Goal: Information Seeking & Learning: Check status

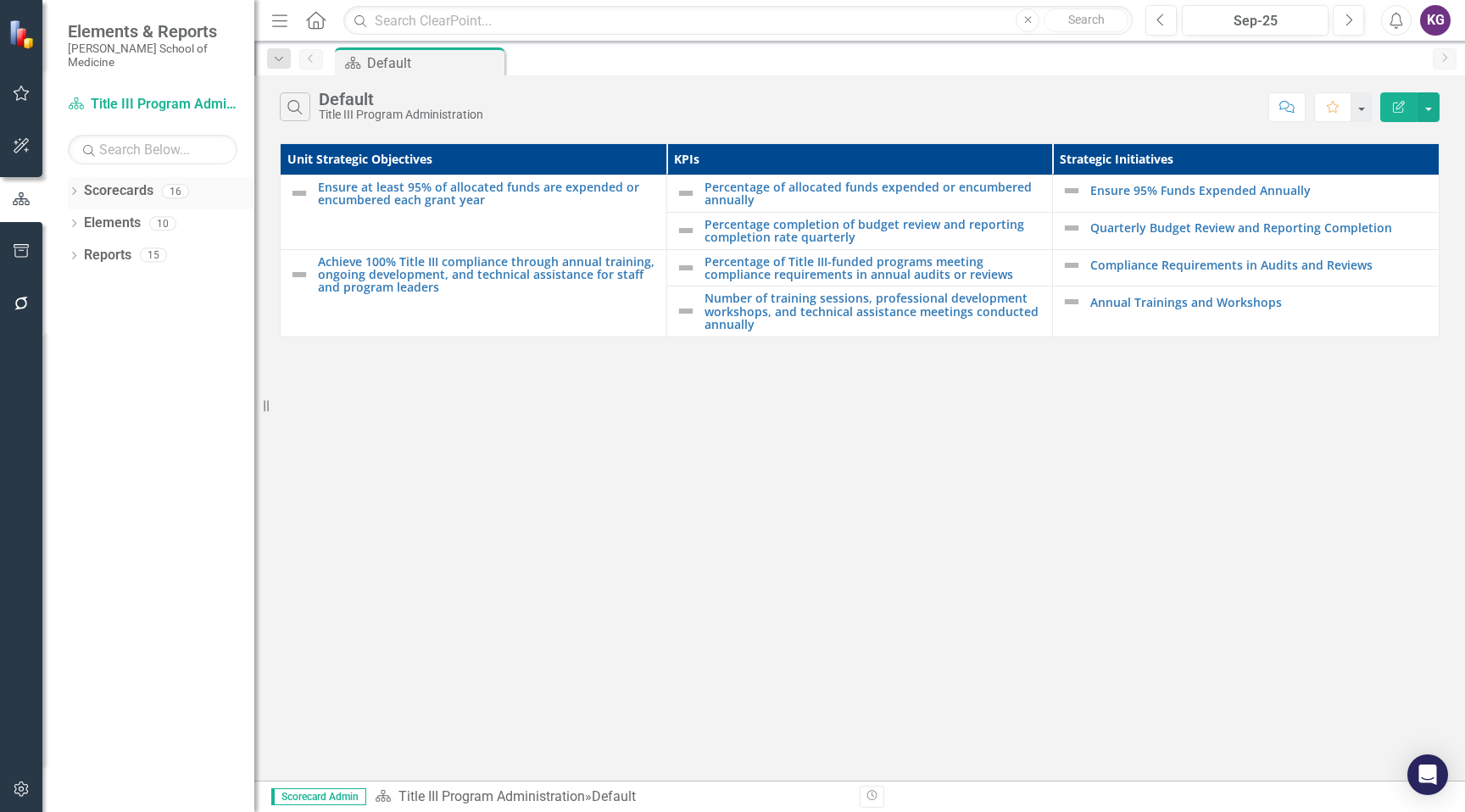
click at [113, 181] on link "Scorecards" at bounding box center [118, 191] width 69 height 20
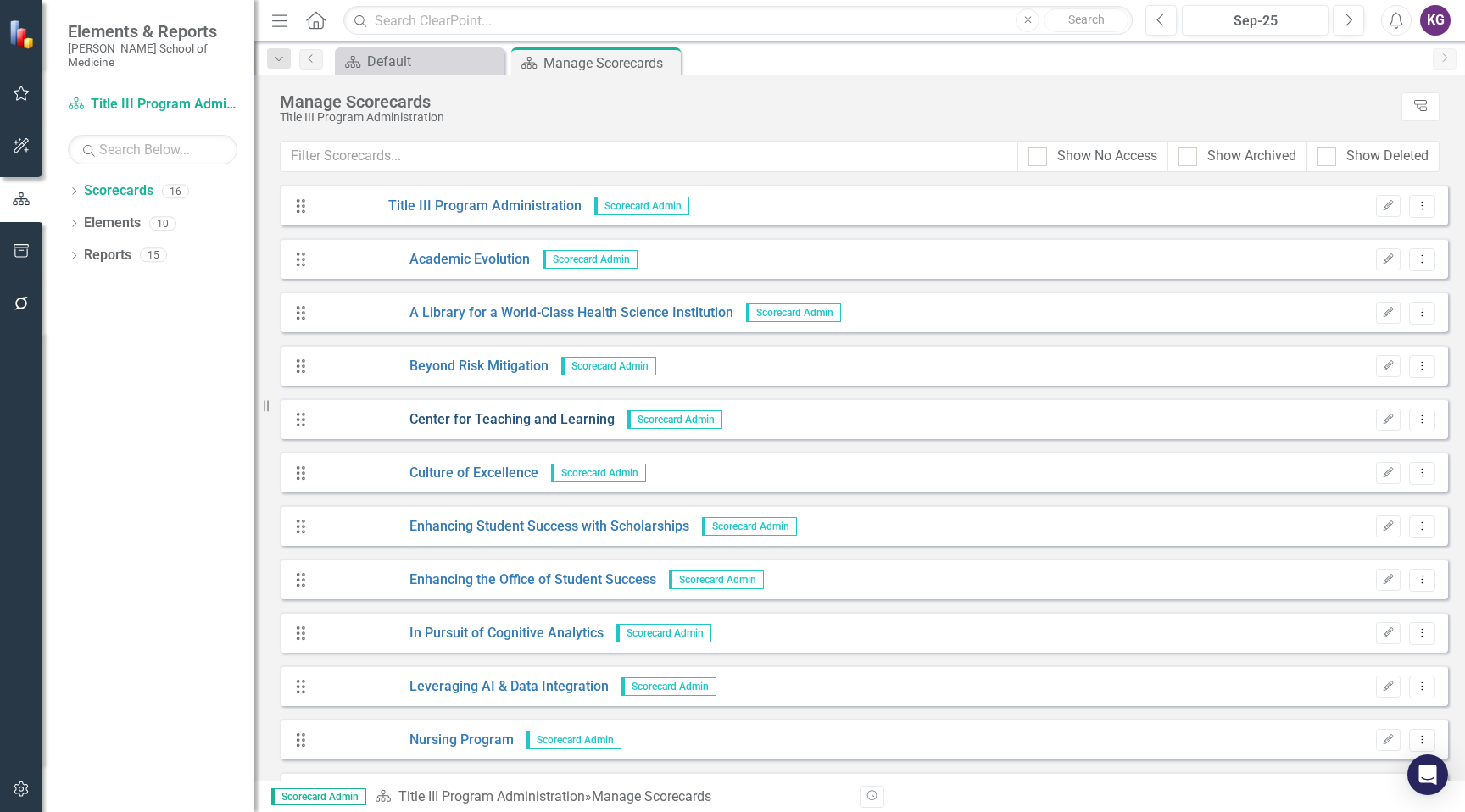
click at [527, 419] on link "Center for Teaching and Learning" at bounding box center [465, 420] width 298 height 20
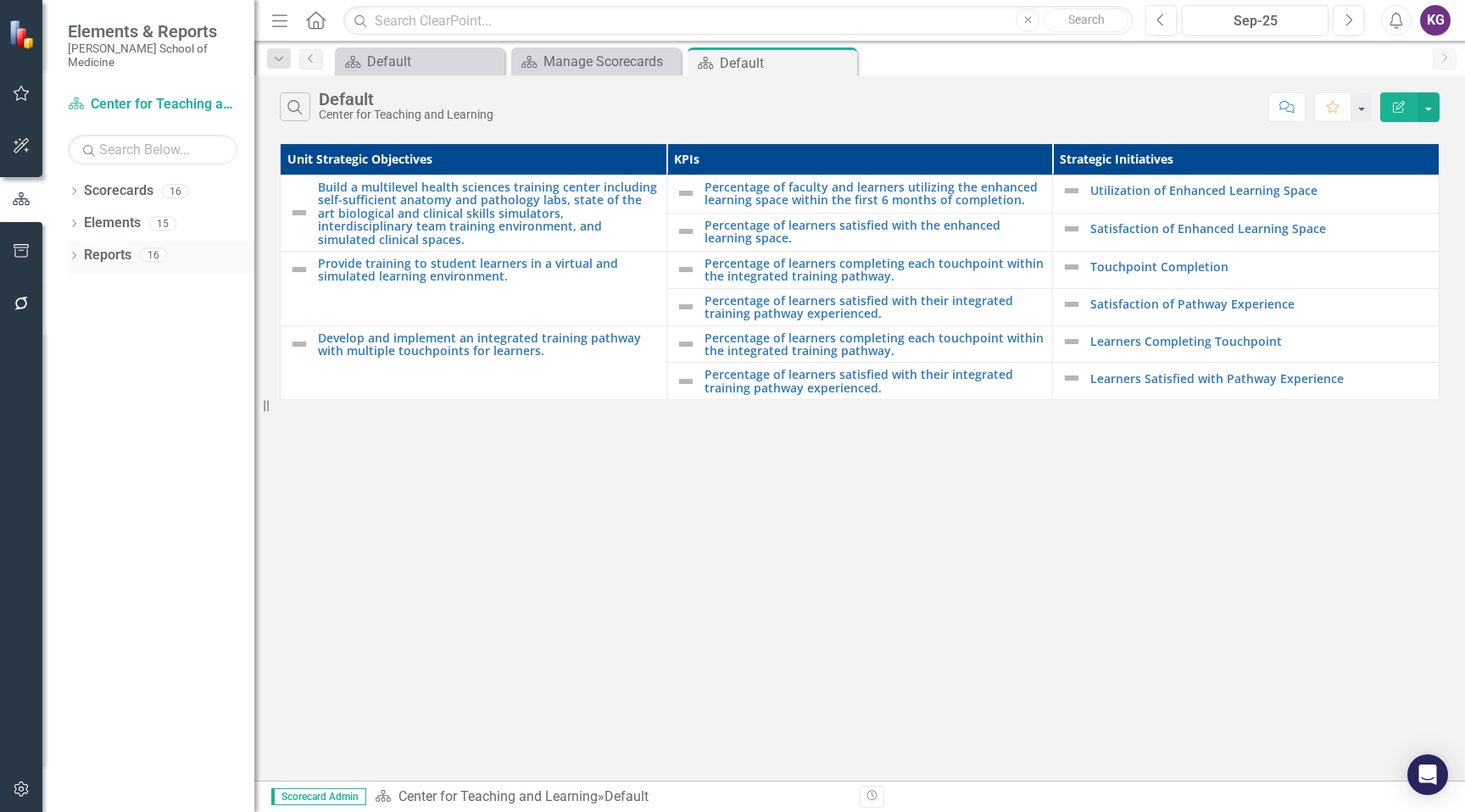
click at [103, 246] on link "Reports" at bounding box center [108, 255] width 48 height 20
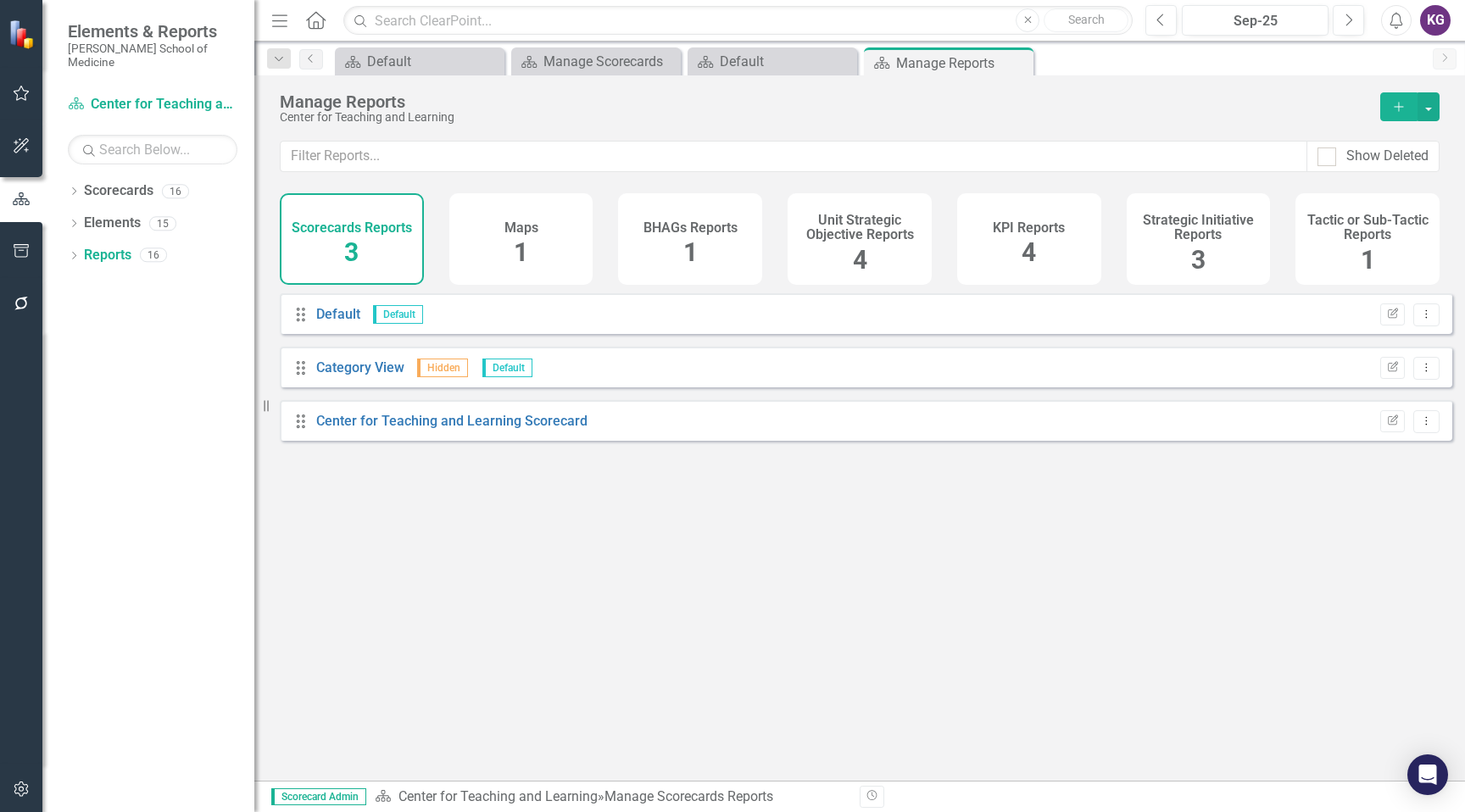
click at [389, 252] on div "Scorecards Reports 3" at bounding box center [351, 240] width 144 height 92
click at [1001, 240] on div "KPI Reports 4" at bounding box center [1029, 240] width 144 height 92
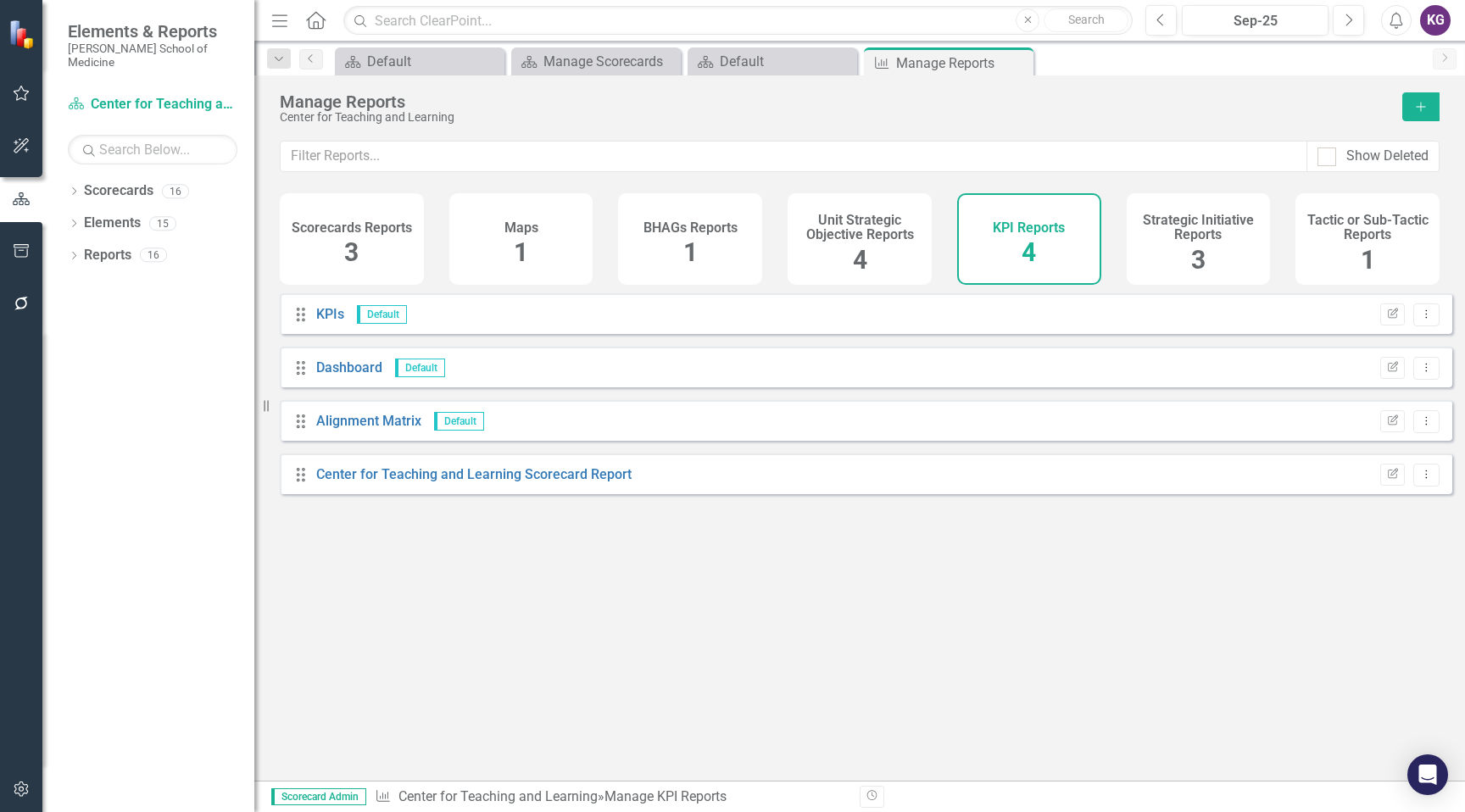
click at [1001, 240] on div "KPI Reports 4" at bounding box center [1029, 240] width 144 height 92
click at [113, 181] on link "Scorecards" at bounding box center [118, 191] width 69 height 20
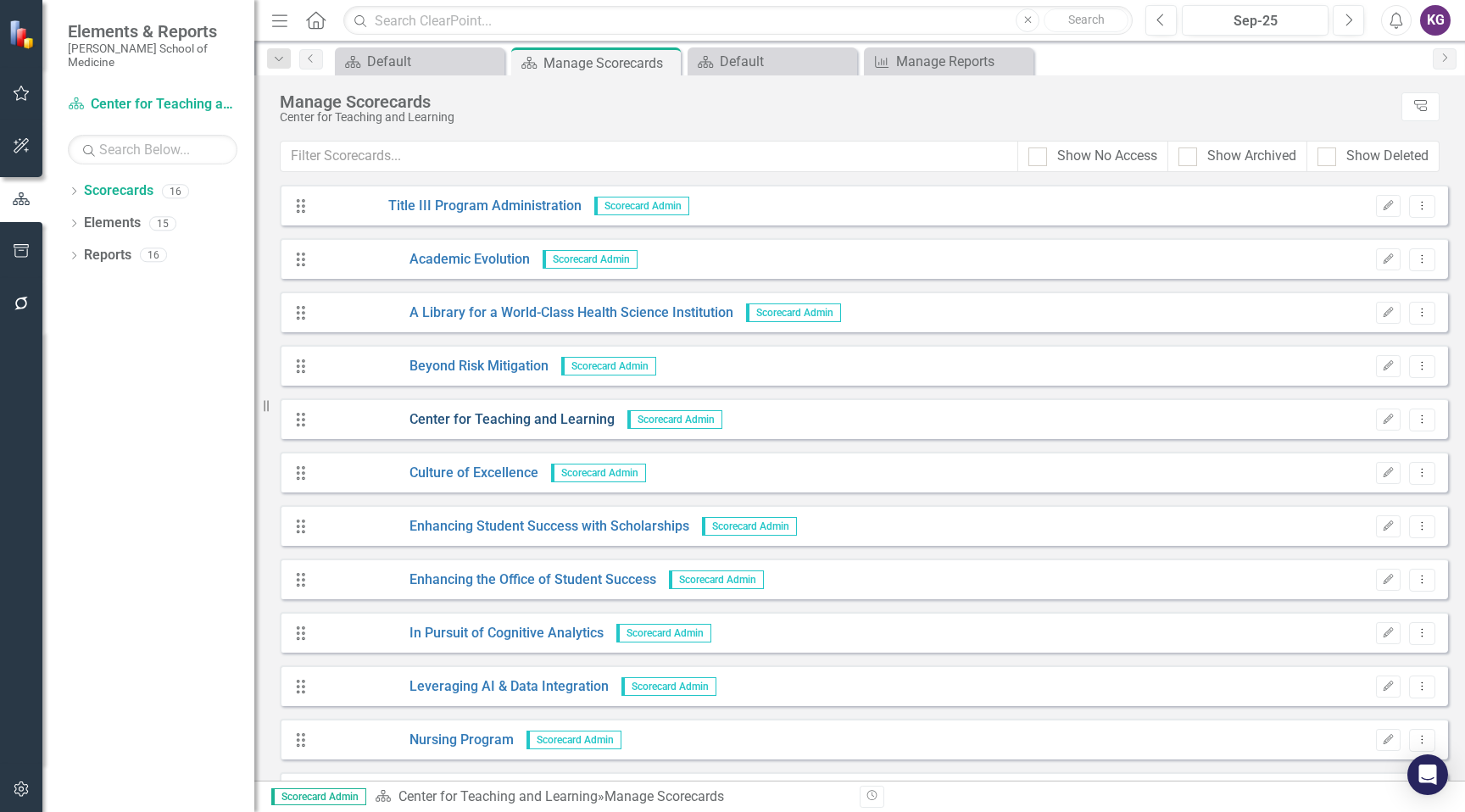
click at [425, 416] on link "Center for Teaching and Learning" at bounding box center [465, 420] width 298 height 20
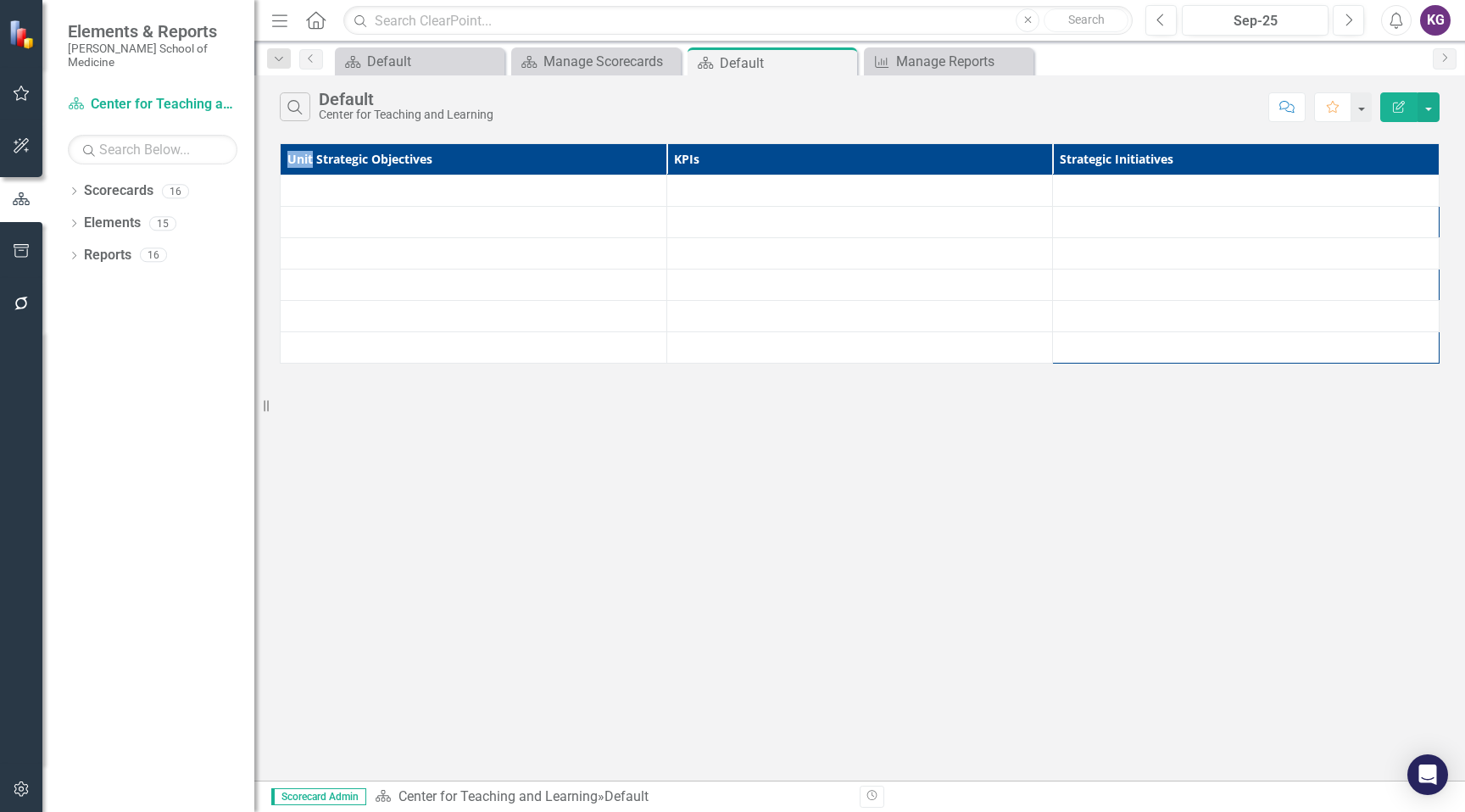
click at [425, 416] on div "Search Default Center for Teaching and Learning Comment Favorite Edit Report Un…" at bounding box center [859, 428] width 1211 height 705
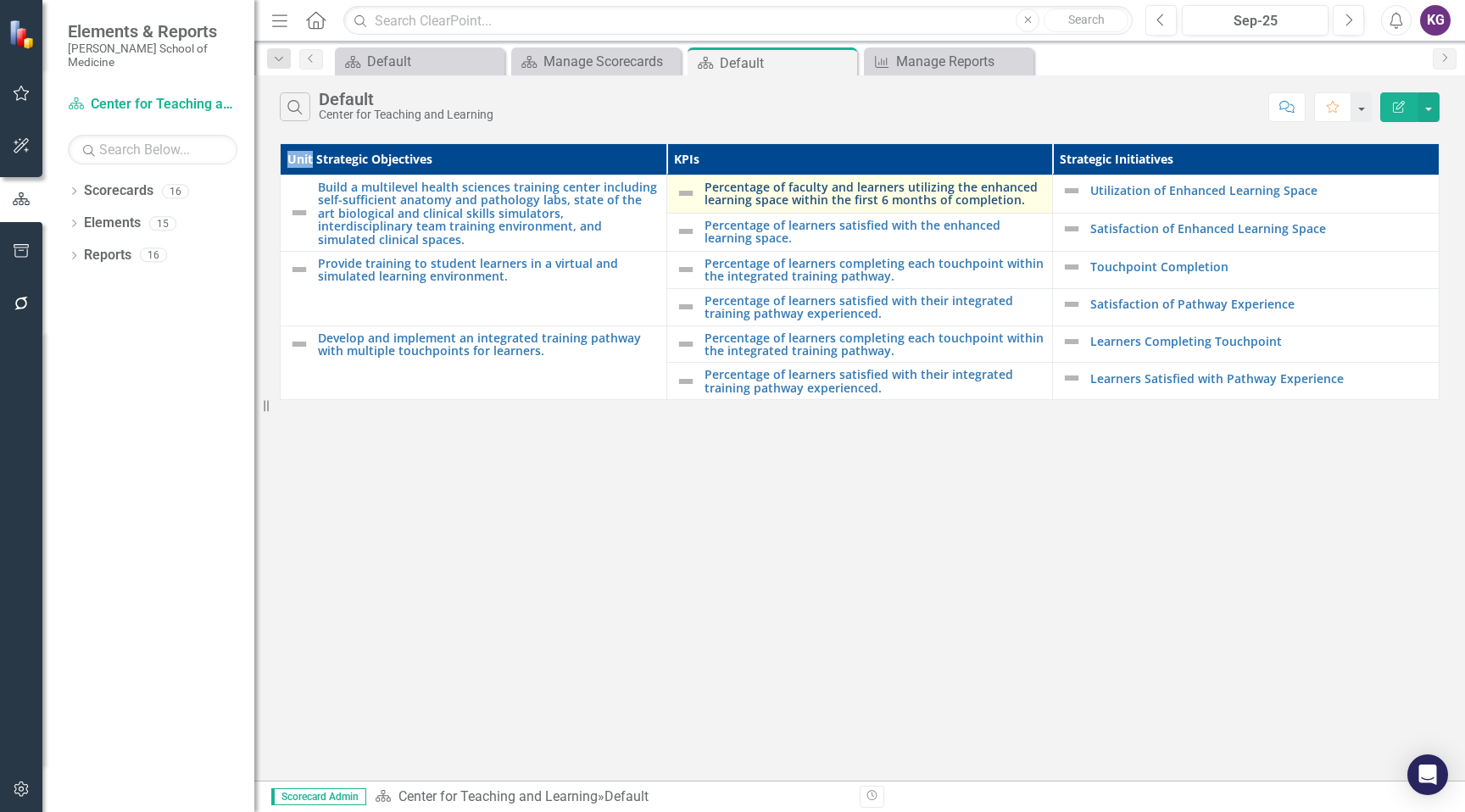
click at [752, 190] on link "Percentage of faculty and learners utilizing the enhanced learning space within…" at bounding box center [874, 194] width 340 height 26
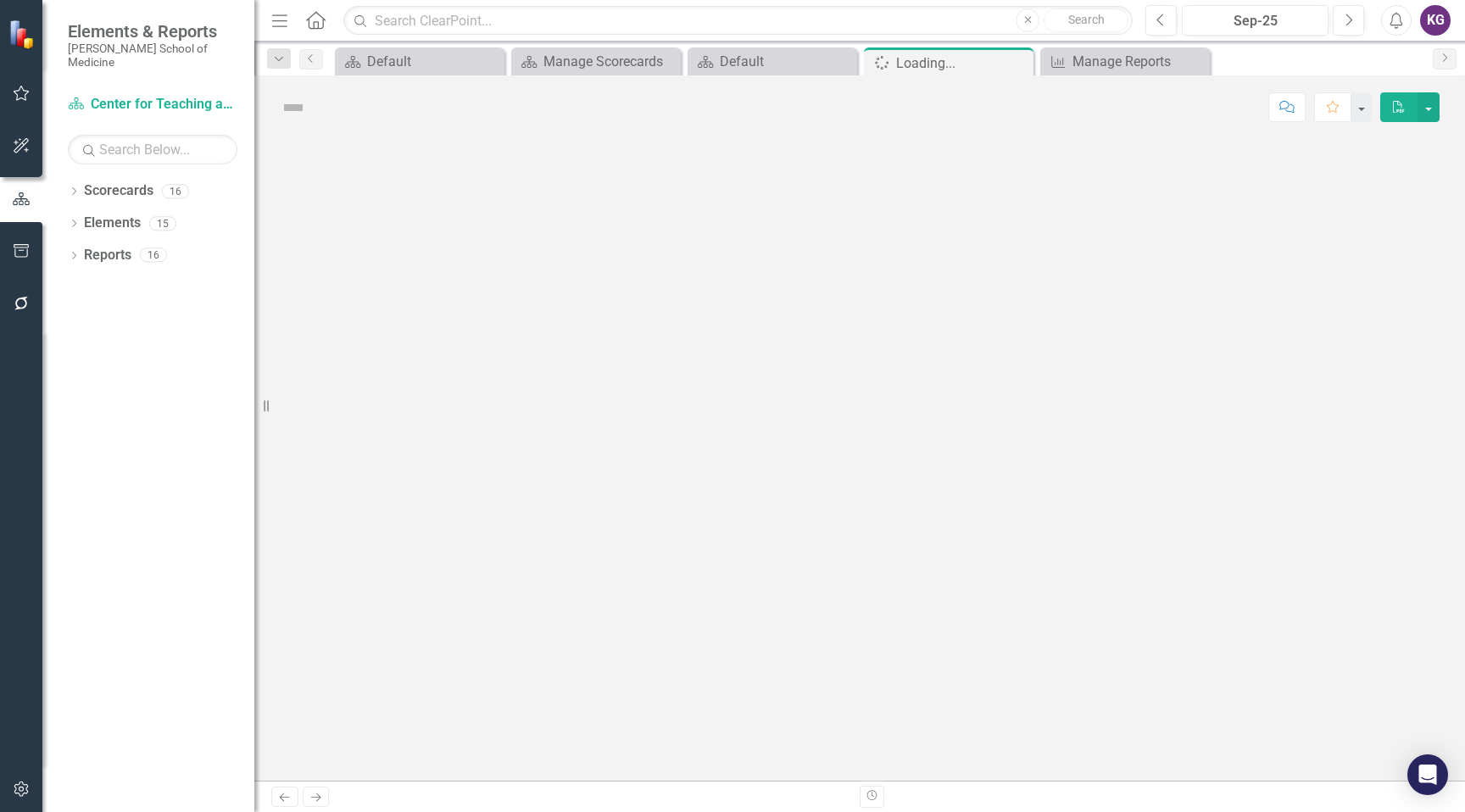
click at [752, 190] on div at bounding box center [859, 460] width 1211 height 642
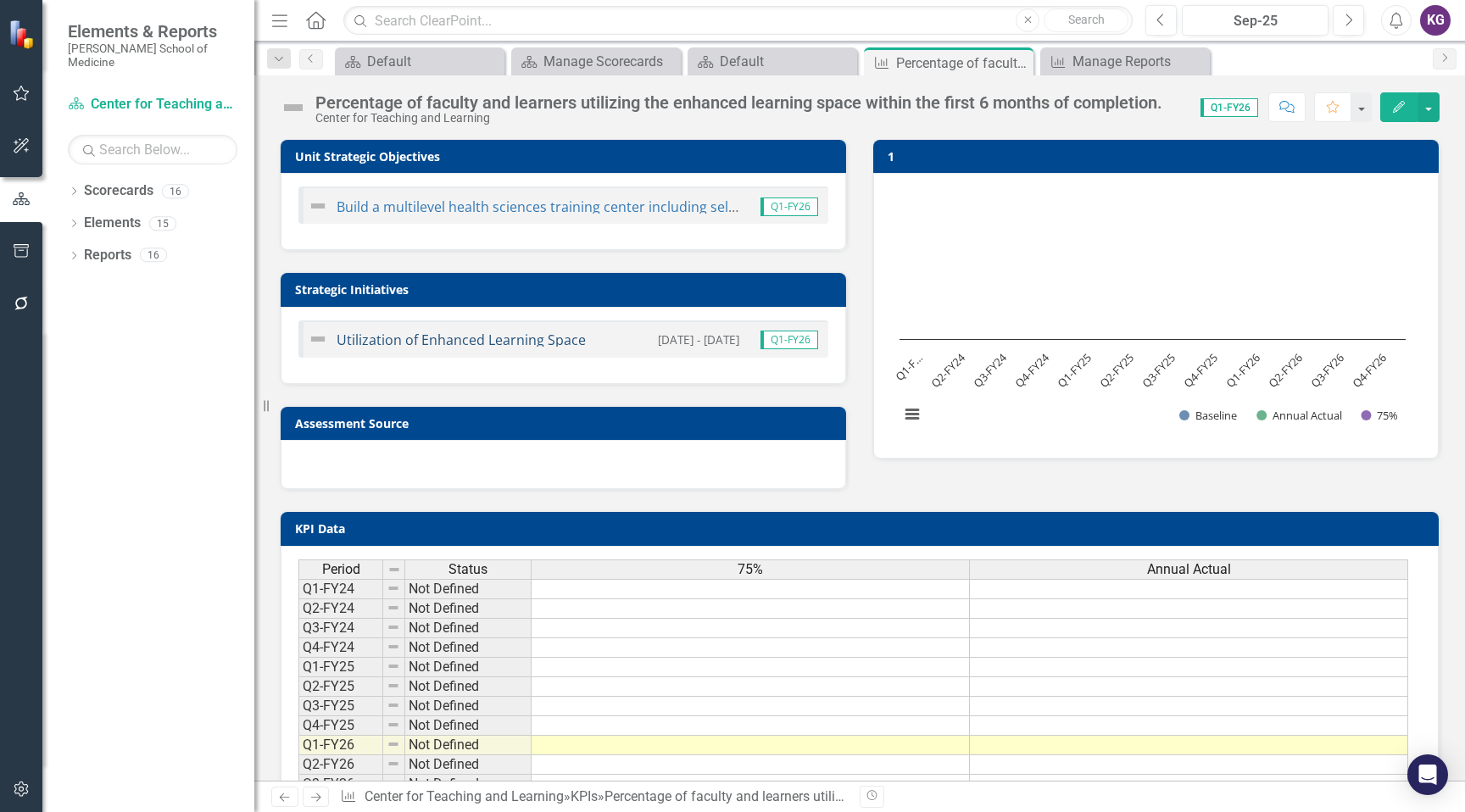
click at [559, 339] on link "Utilization of Enhanced Learning Space" at bounding box center [461, 339] width 250 height 19
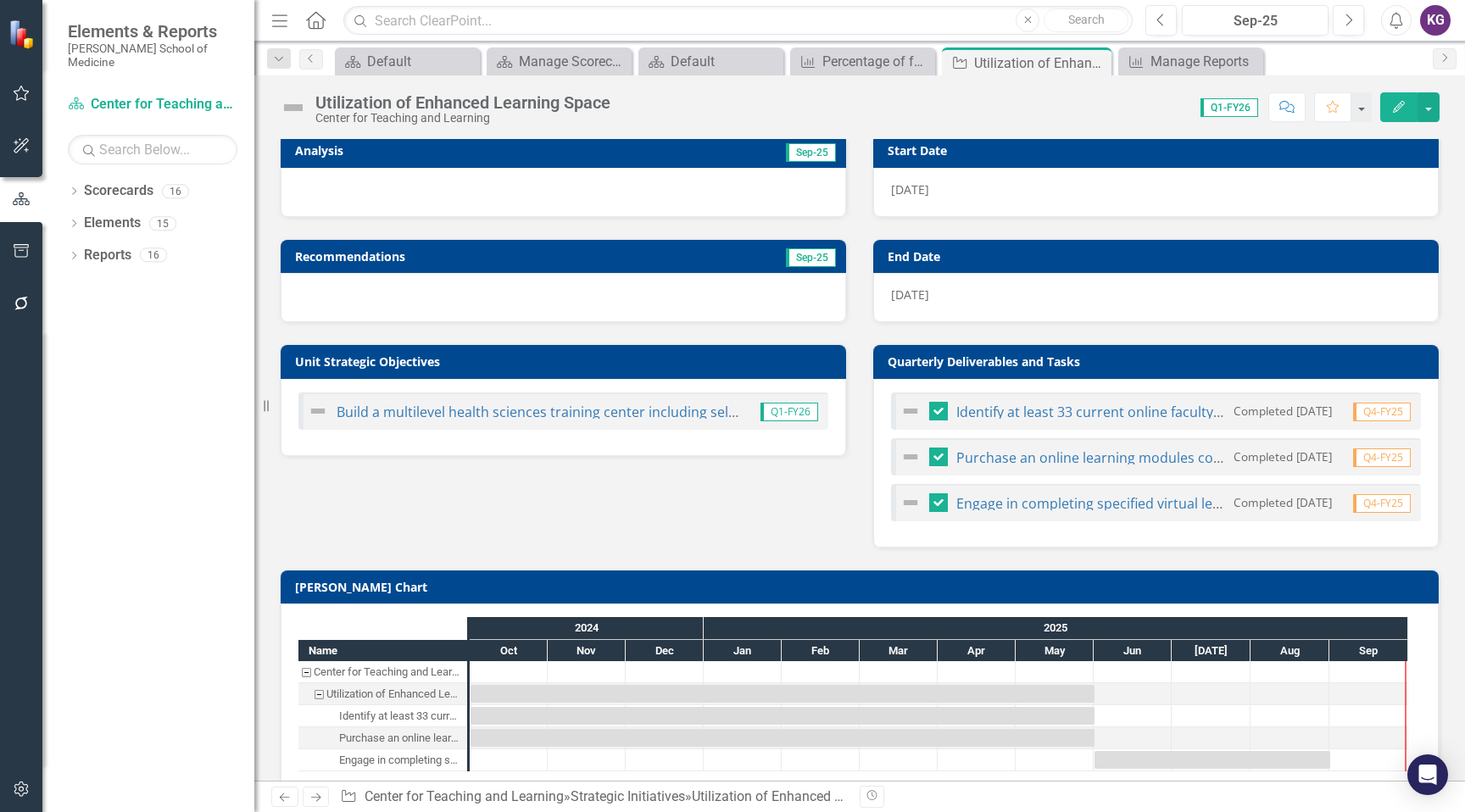
scroll to position [143, 0]
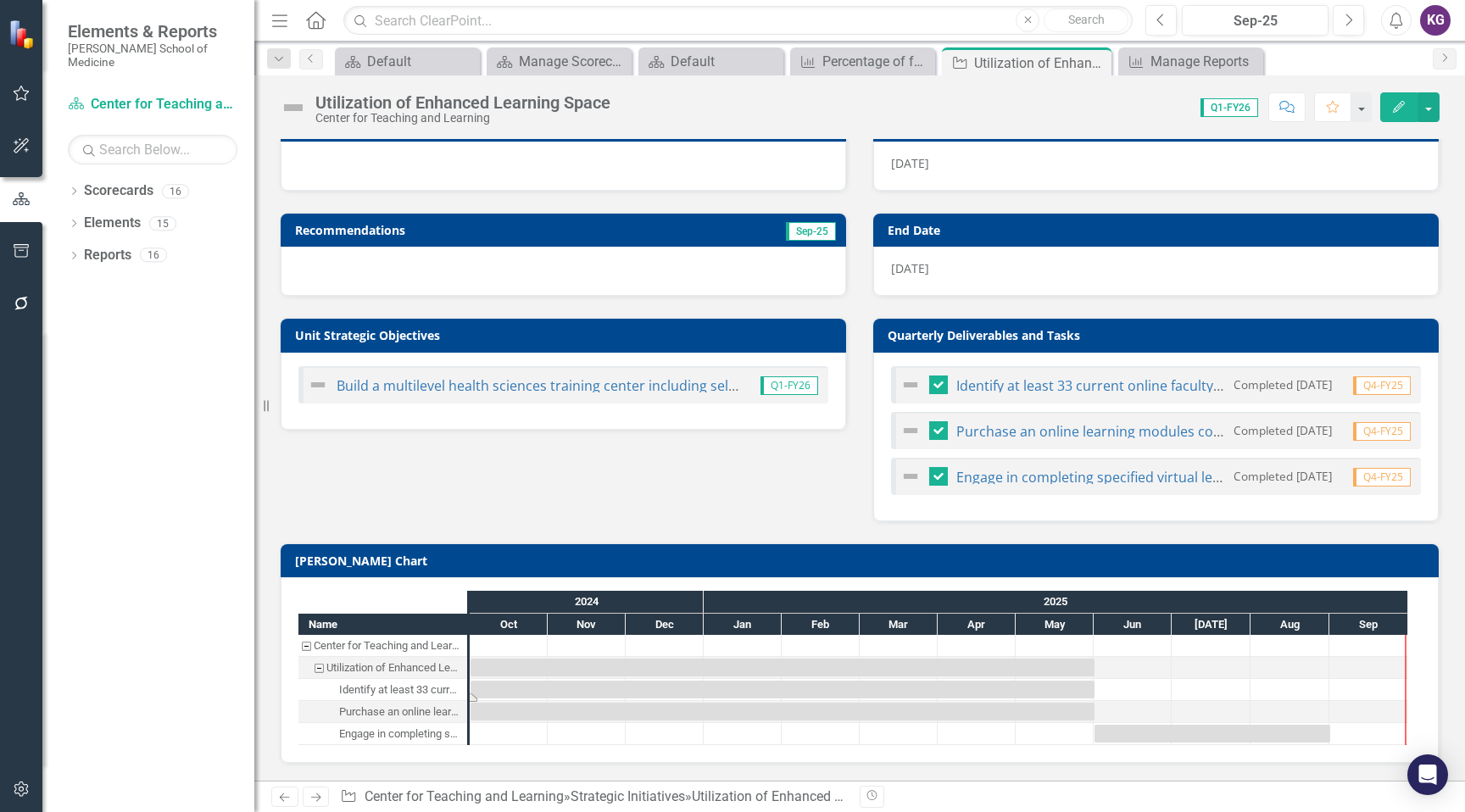
click at [564, 692] on div "Task: Start date: 2024-10-01 End date: 2025-06-01" at bounding box center [783, 690] width 624 height 18
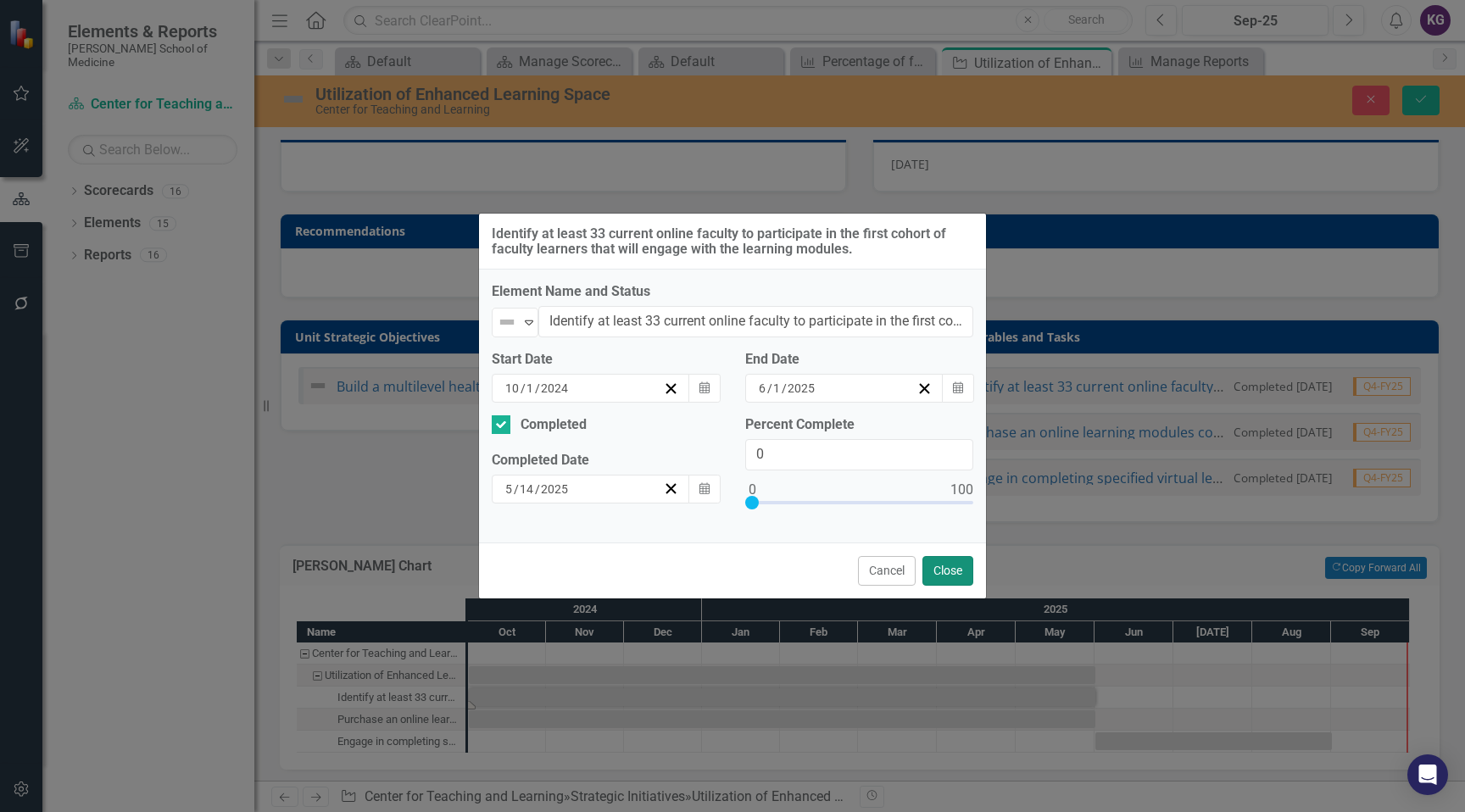
click at [952, 573] on button "Close" at bounding box center [948, 570] width 51 height 29
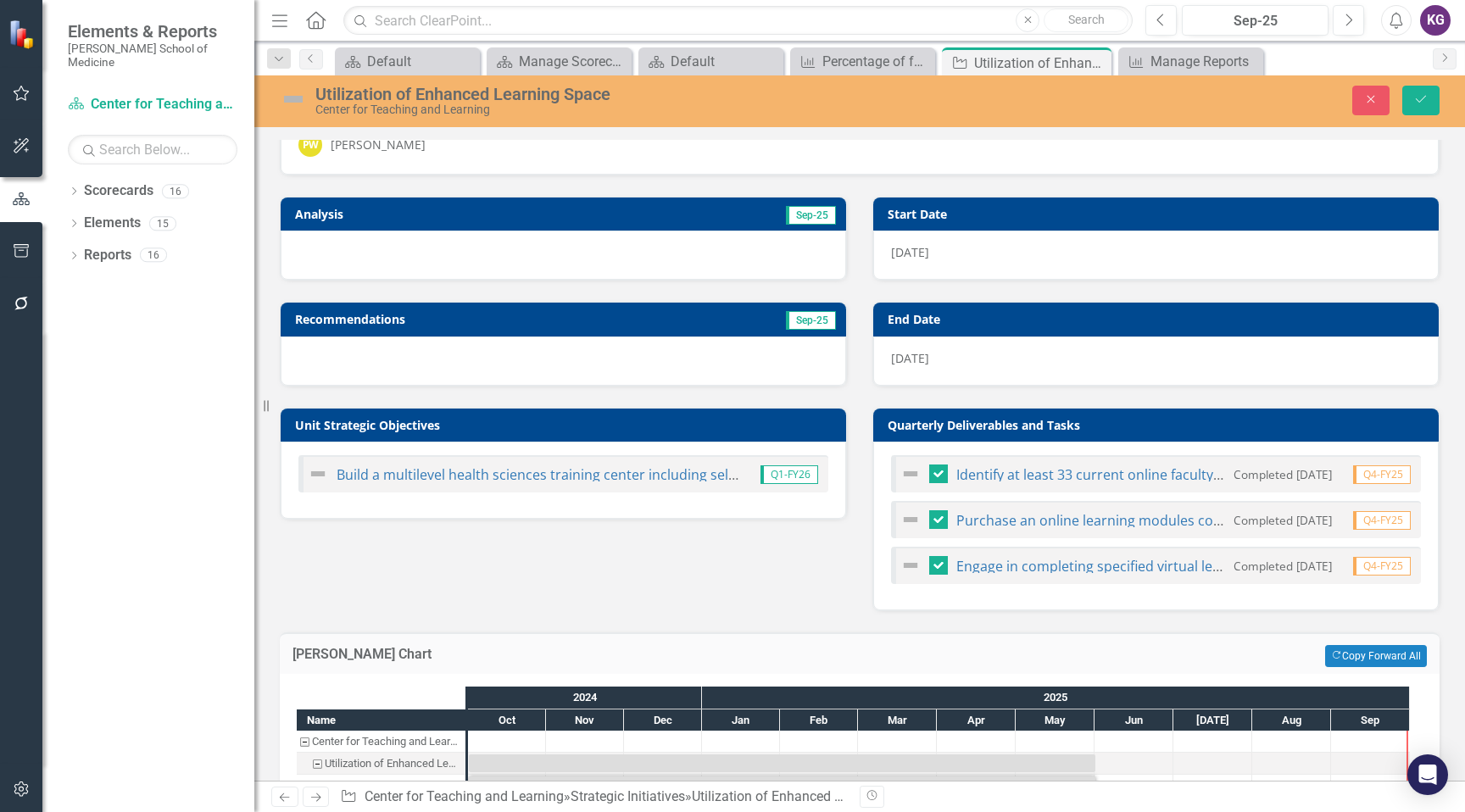
scroll to position [0, 0]
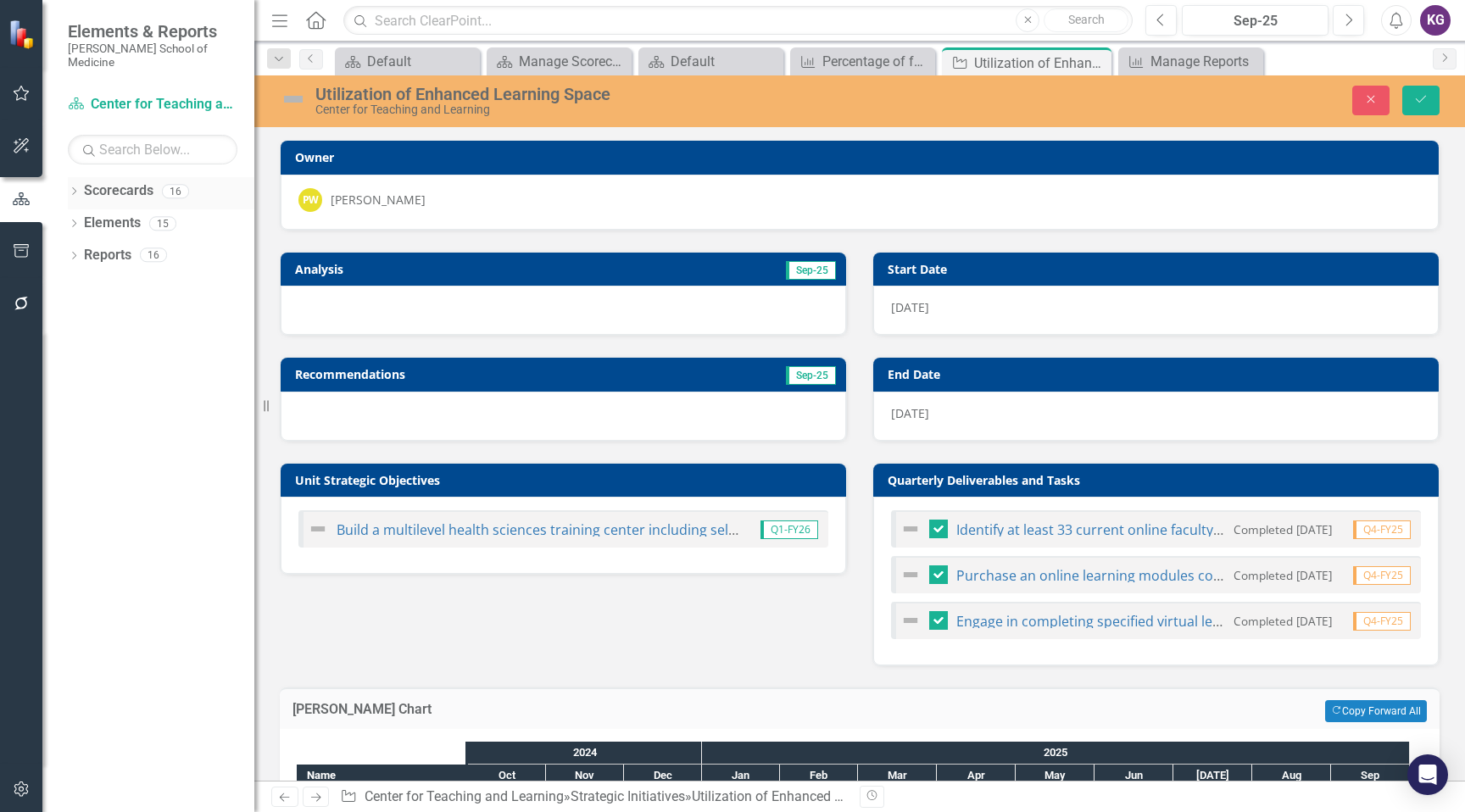
click at [132, 181] on link "Scorecards" at bounding box center [118, 191] width 69 height 20
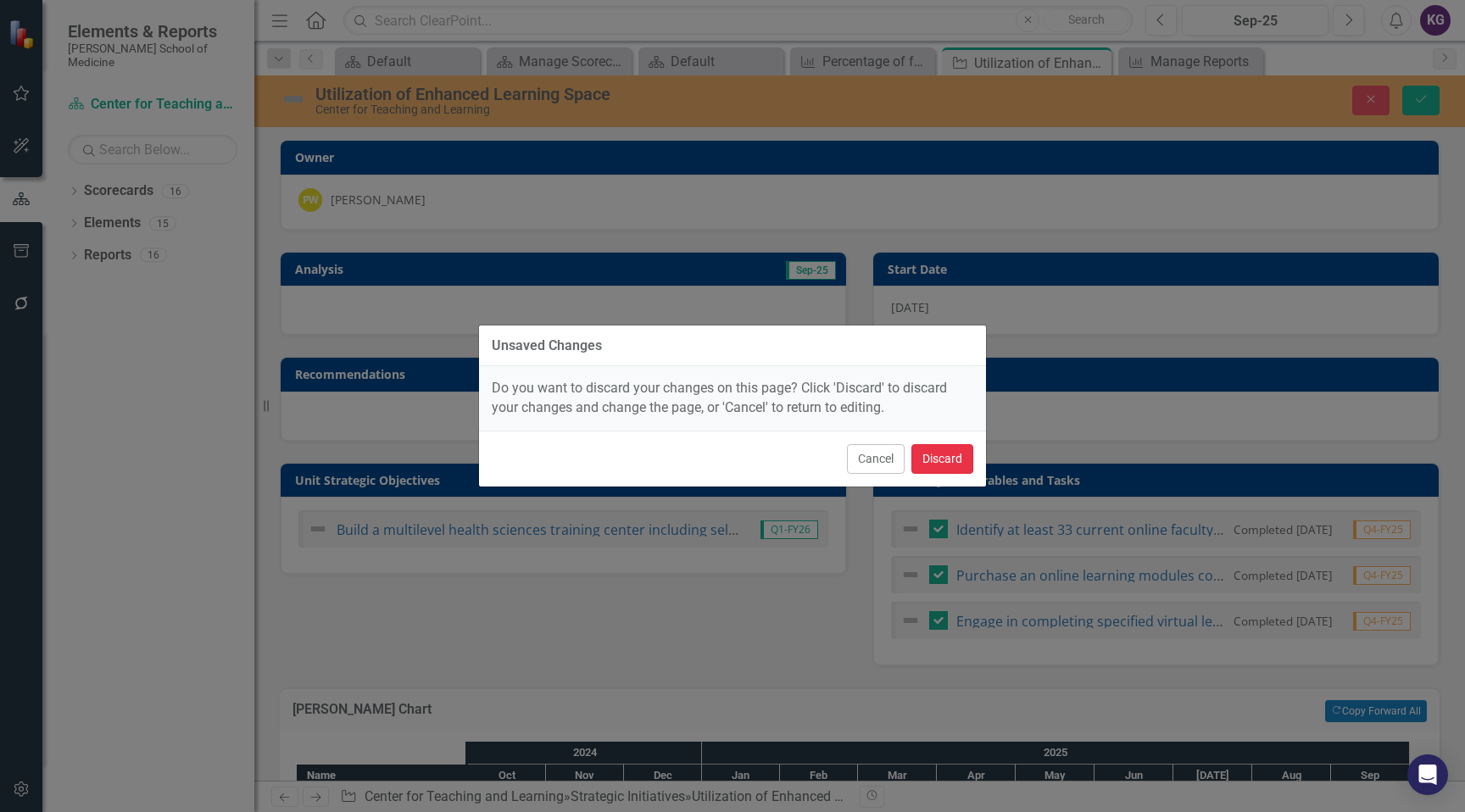
click at [973, 454] on button "Discard" at bounding box center [942, 459] width 62 height 29
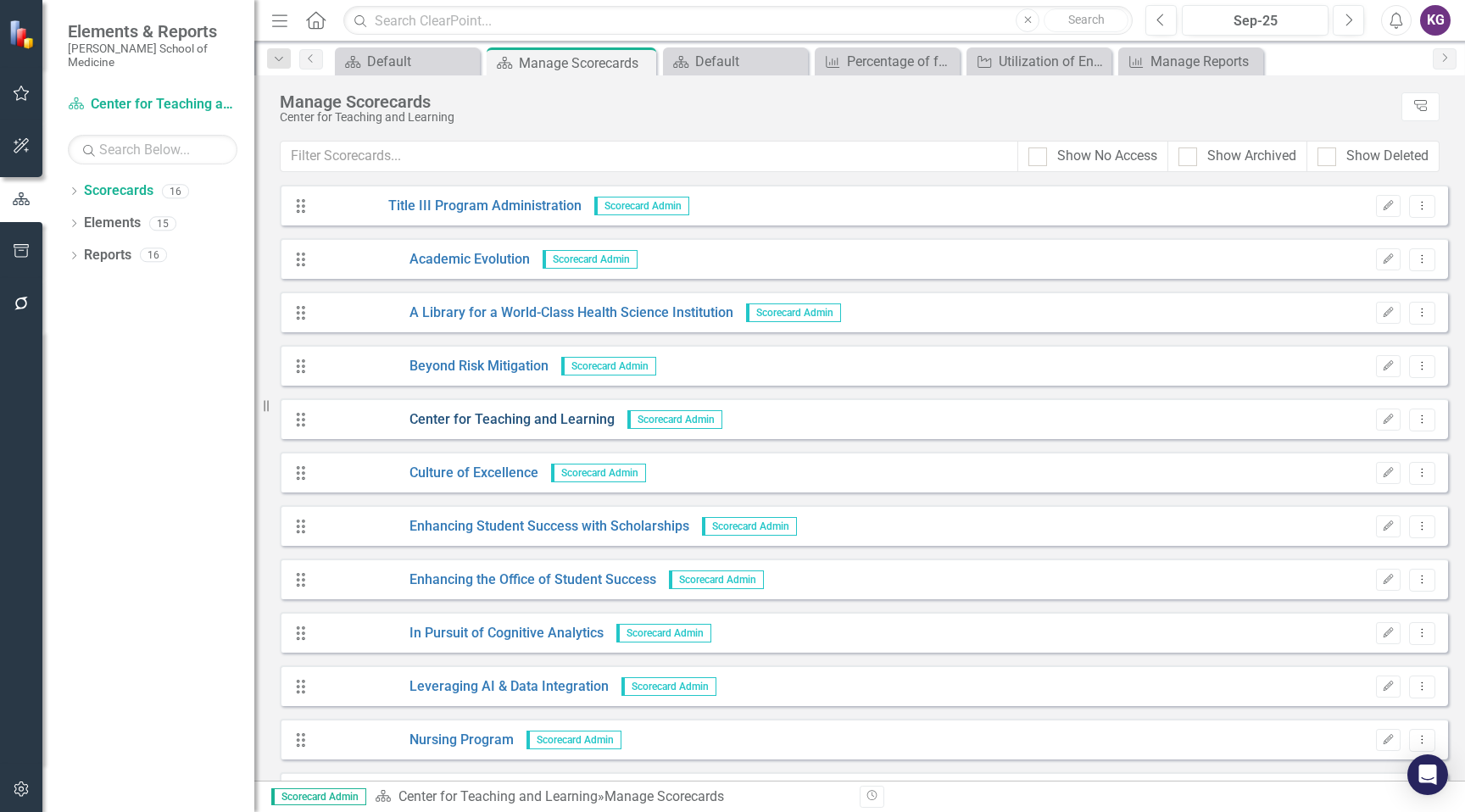
click at [600, 424] on link "Center for Teaching and Learning" at bounding box center [465, 420] width 298 height 20
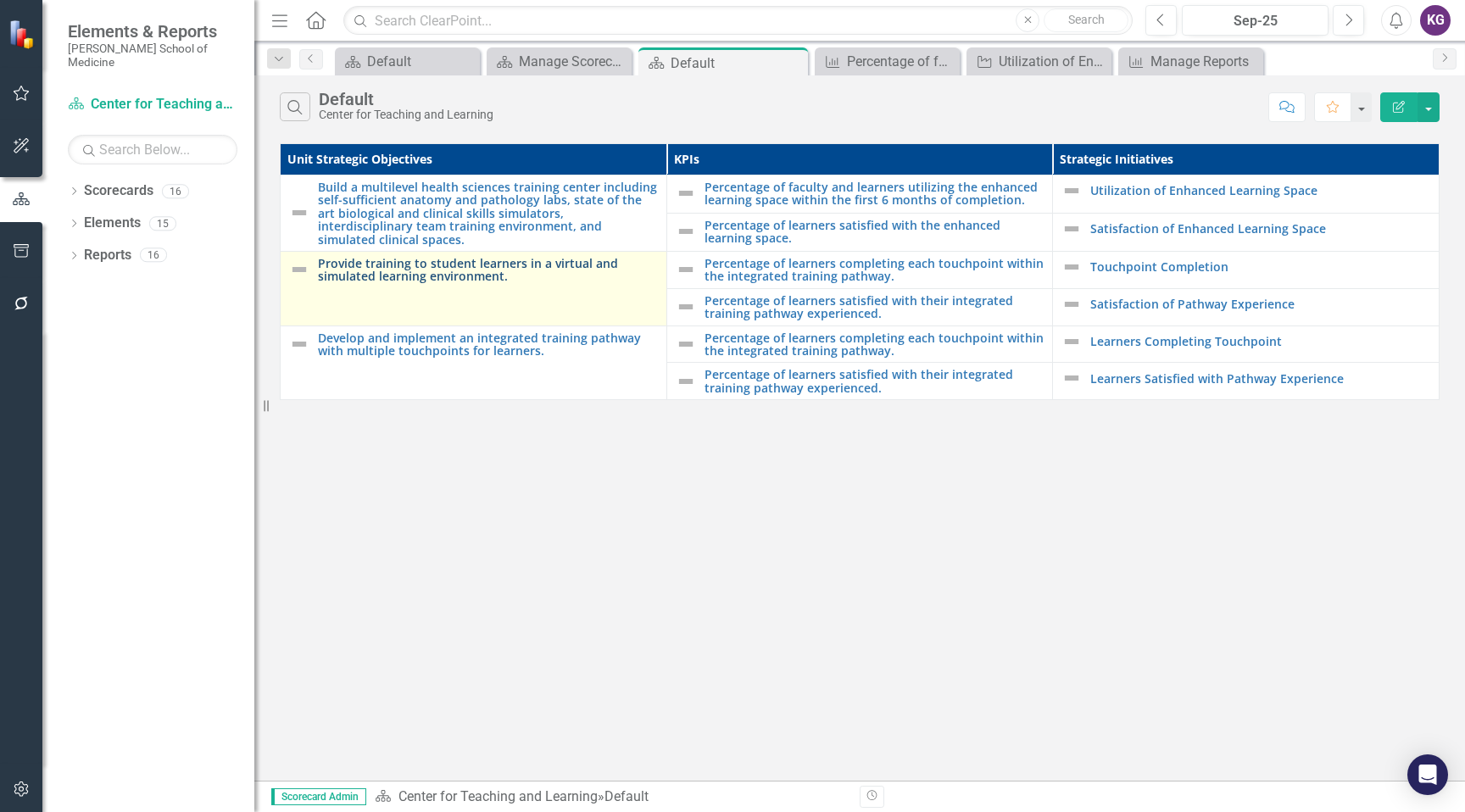
click at [549, 275] on link "Provide training to student learners in a virtual and simulated learning enviro…" at bounding box center [487, 270] width 340 height 26
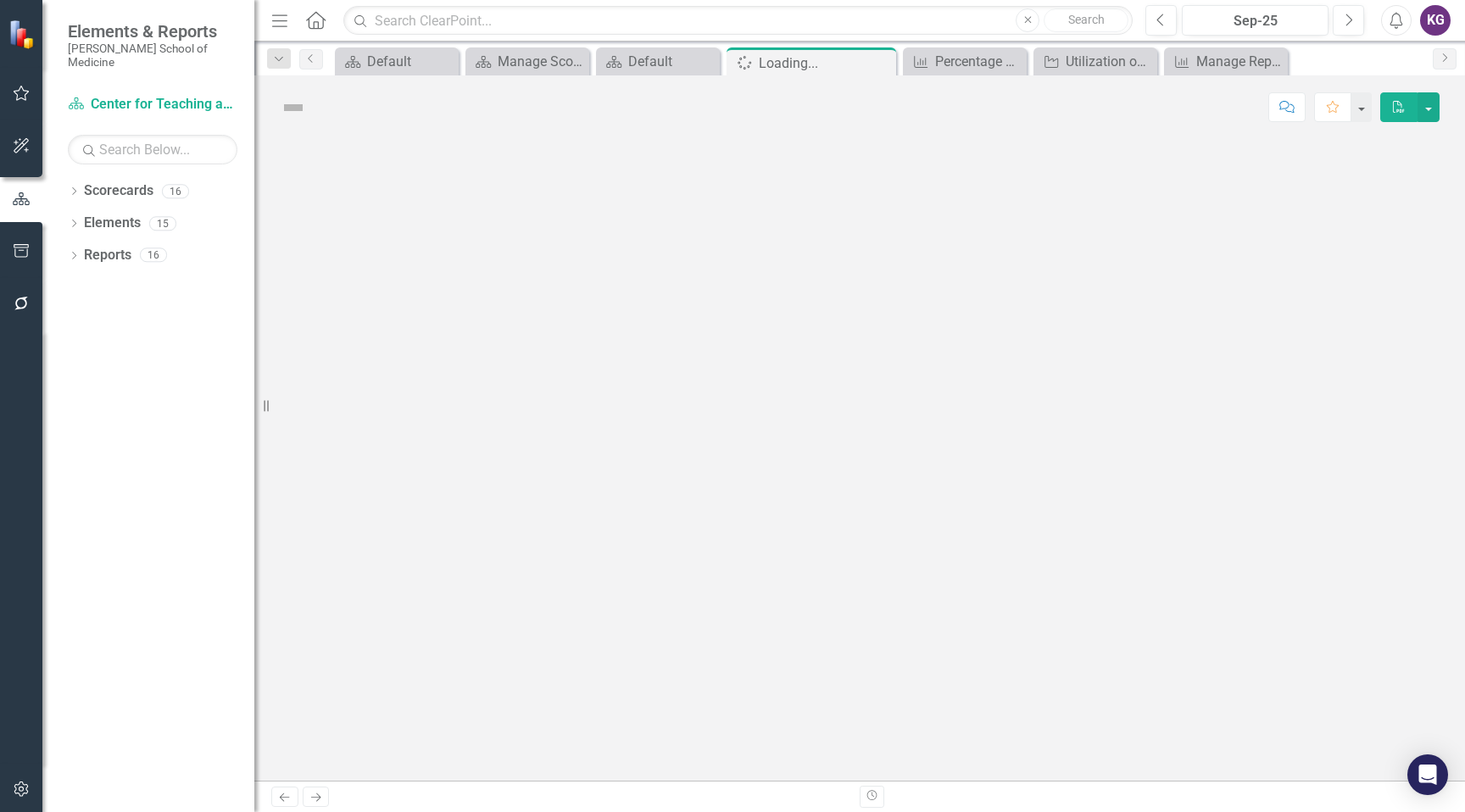
click at [549, 275] on div at bounding box center [859, 460] width 1211 height 642
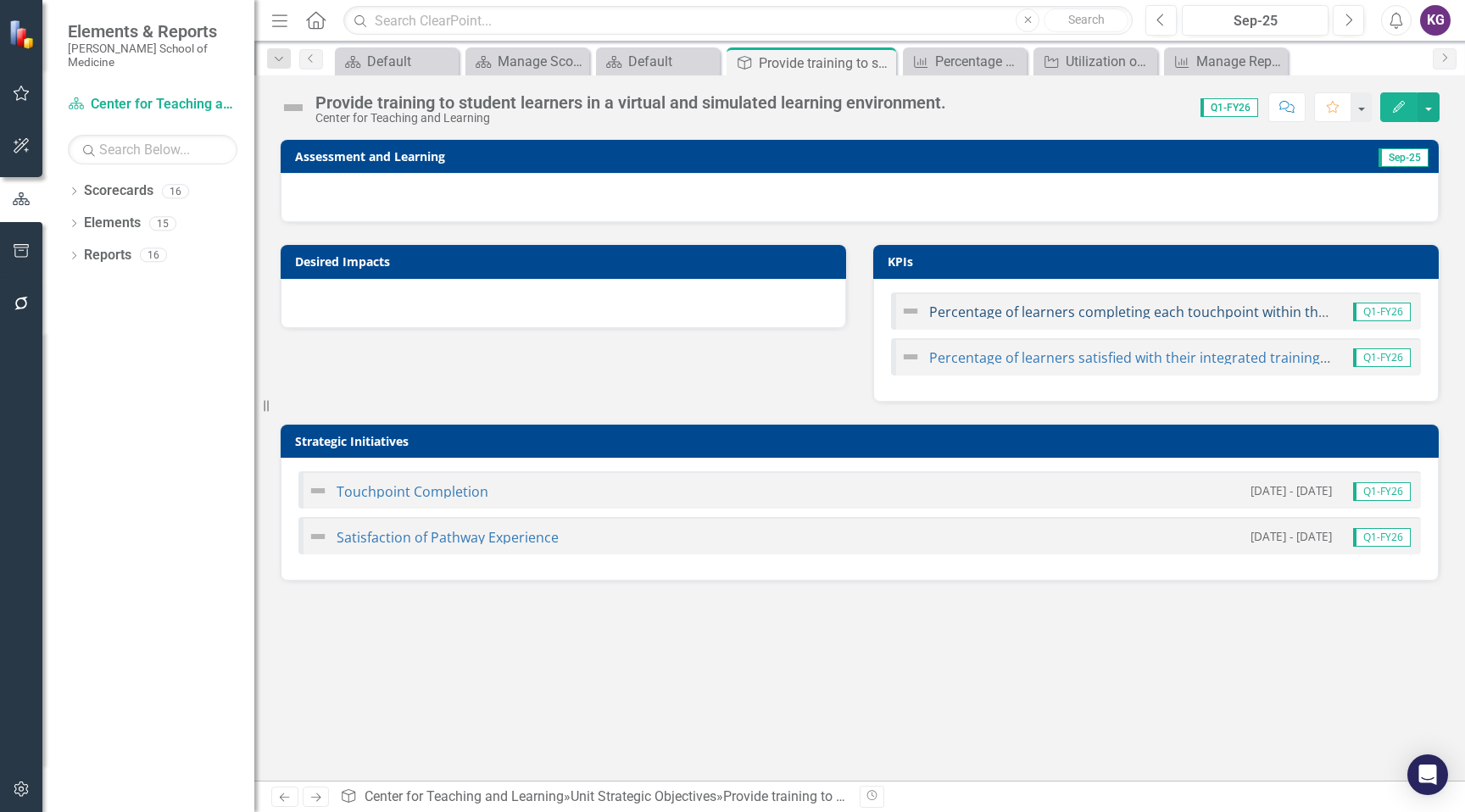
click at [957, 313] on link "Percentage of learners completing each touchpoint within the integrated trainin…" at bounding box center [1220, 311] width 581 height 19
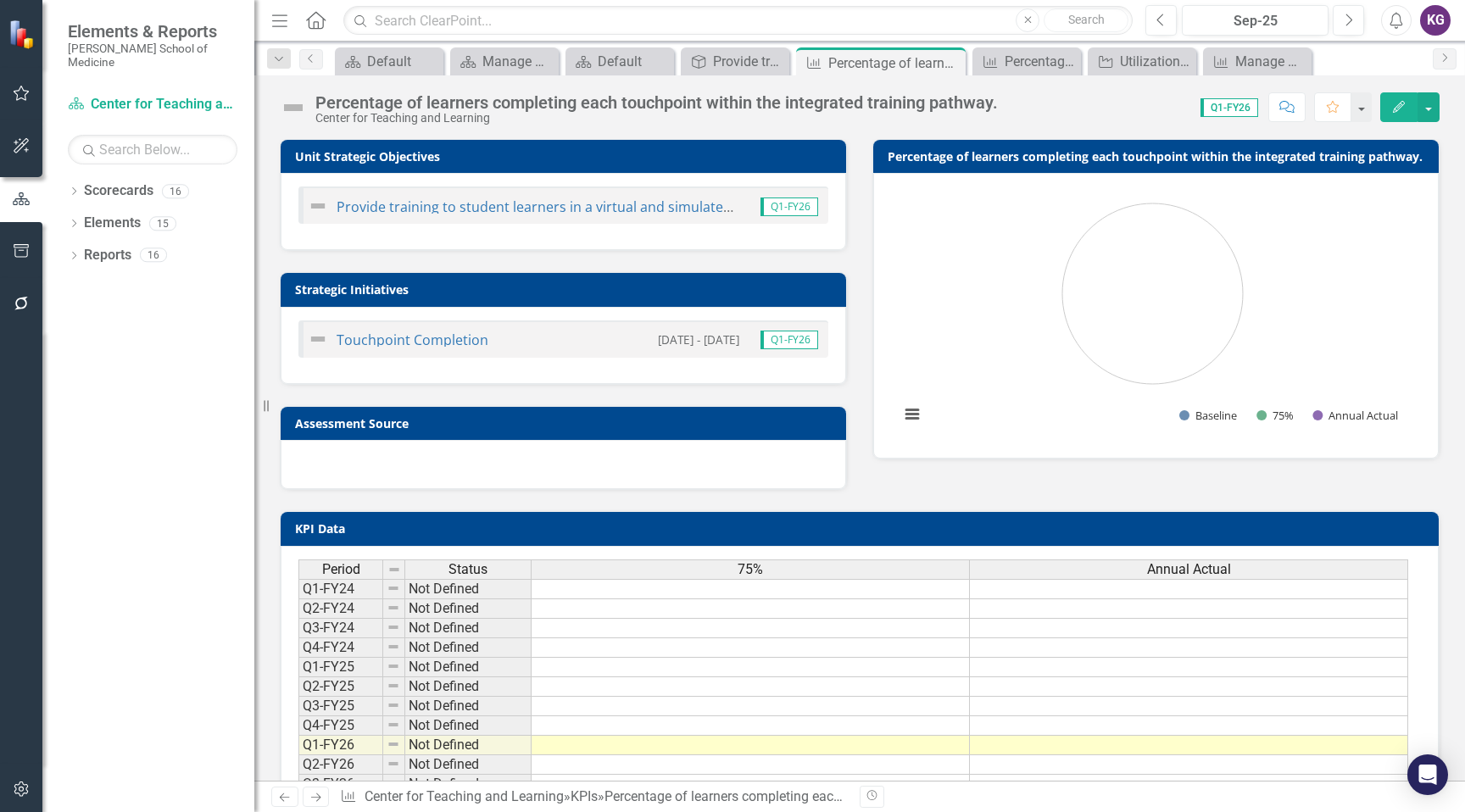
click at [592, 339] on div "Touchpoint Completion [DATE] - [DATE] Q1-FY26" at bounding box center [564, 339] width 530 height 37
click at [534, 744] on td at bounding box center [751, 745] width 438 height 20
click at [106, 246] on link "Reports" at bounding box center [108, 255] width 48 height 20
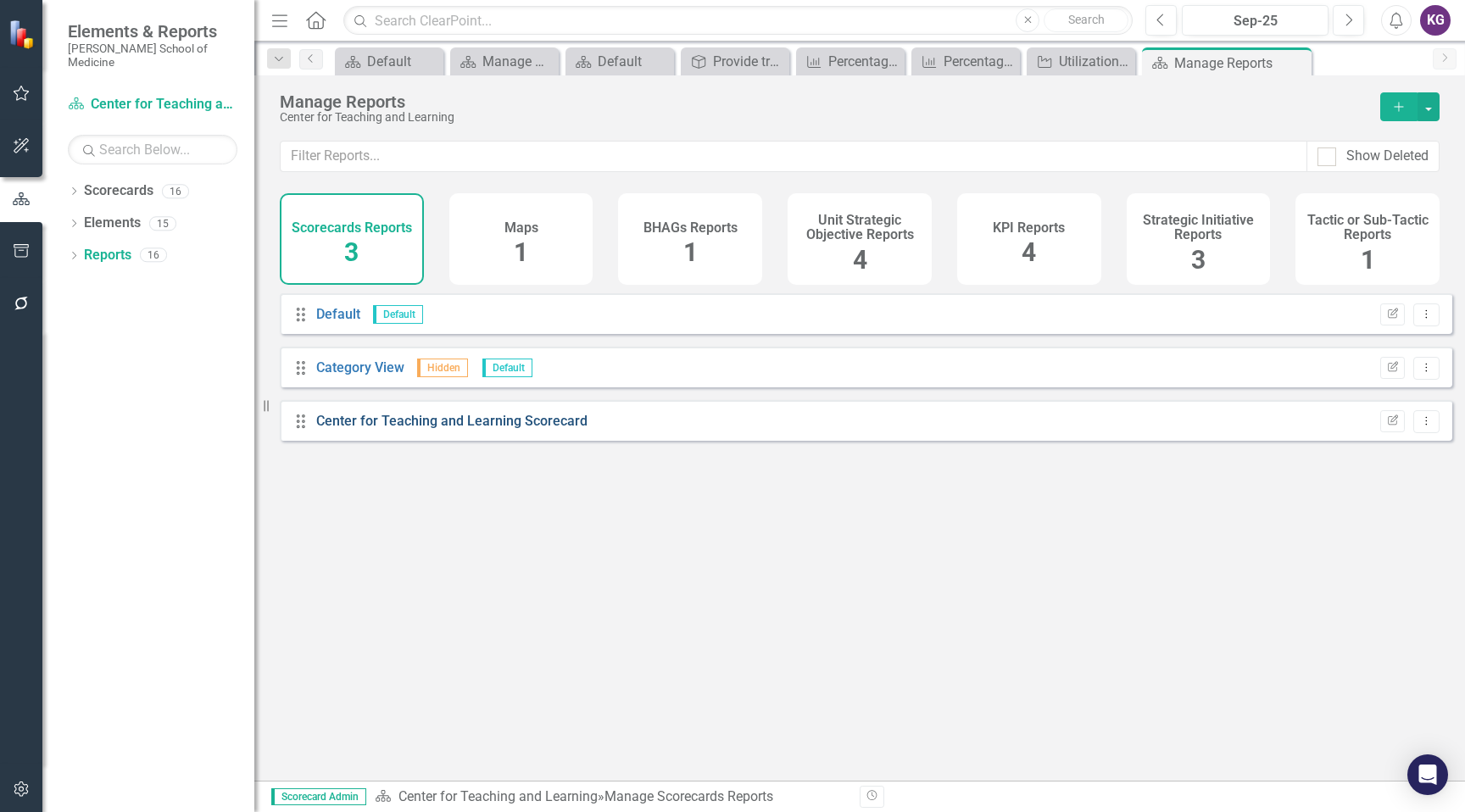
click at [347, 429] on link "Center for Teaching and Learning Scorecard" at bounding box center [451, 421] width 271 height 16
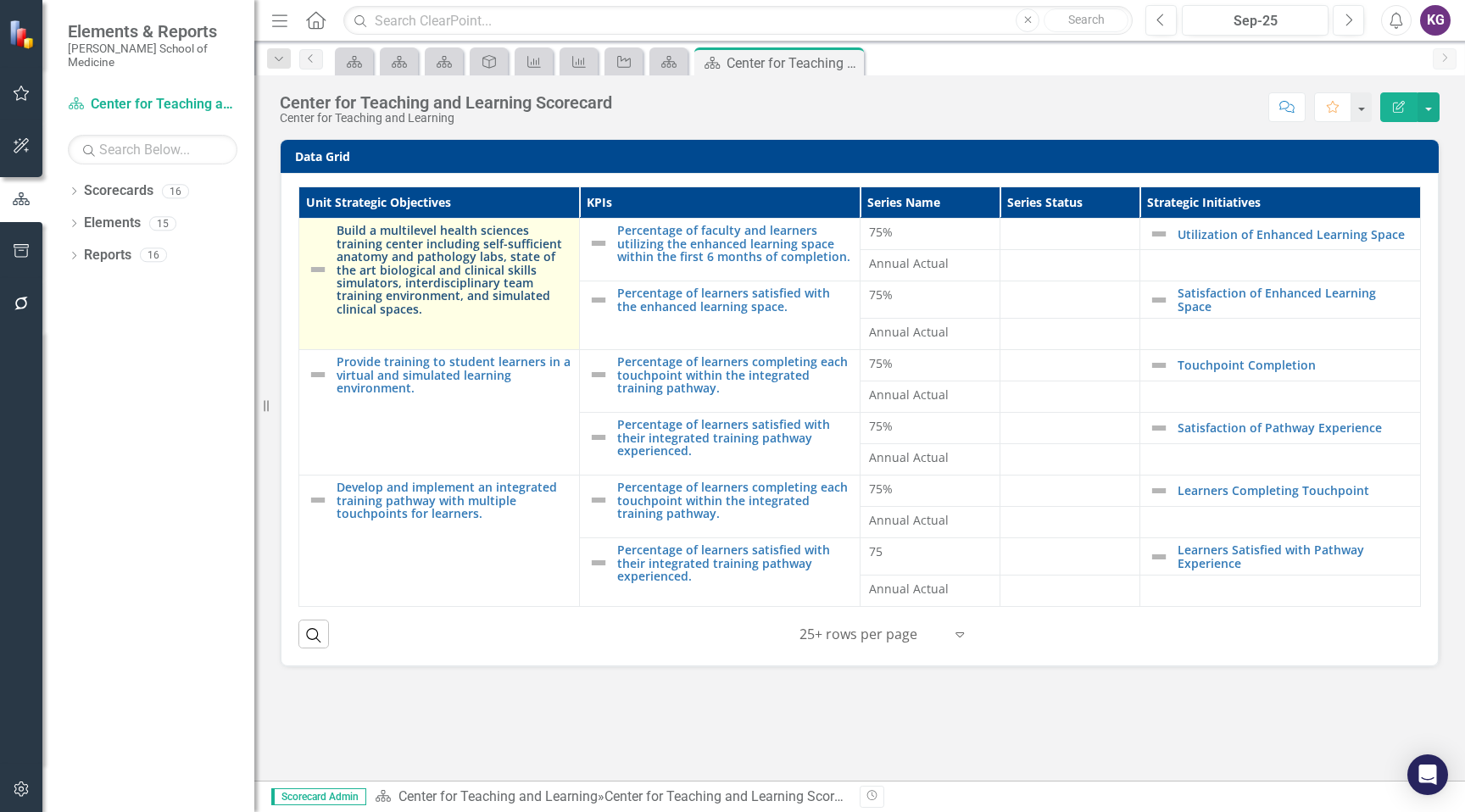
click at [453, 308] on link "Build a multilevel health sciences training center including self-sufficient an…" at bounding box center [453, 270] width 234 height 92
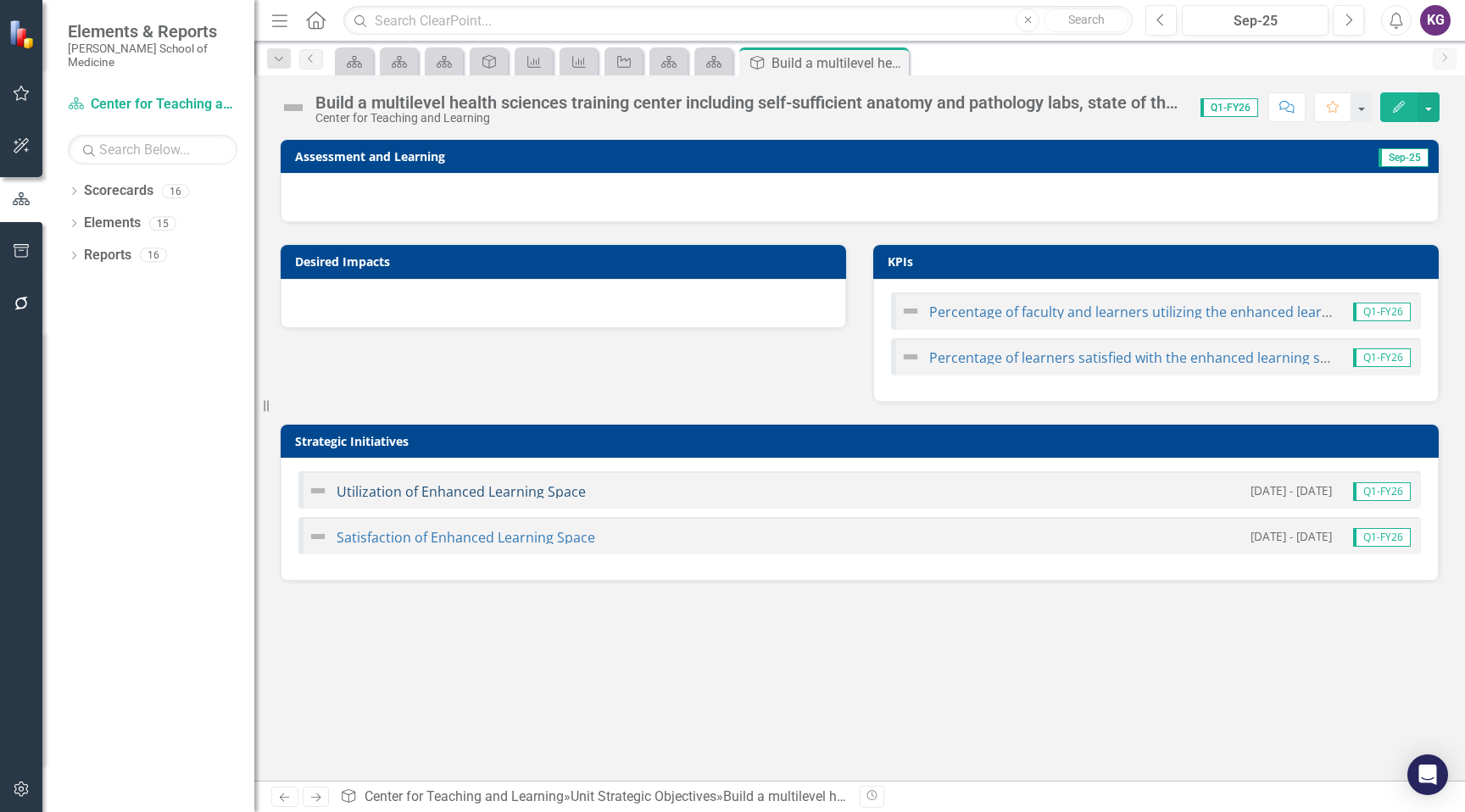
click at [412, 495] on link "Utilization of Enhanced Learning Space" at bounding box center [461, 491] width 250 height 19
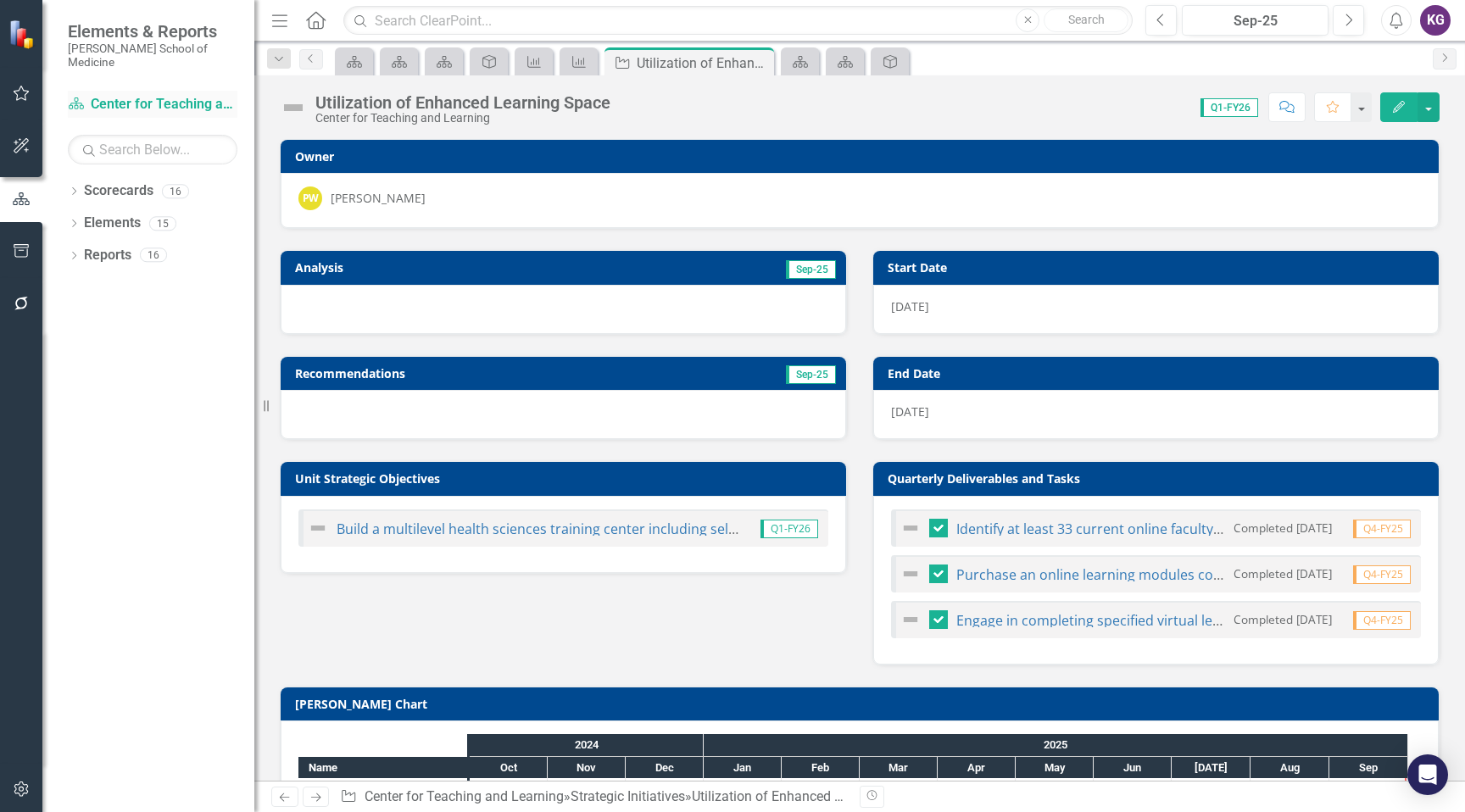
click at [145, 95] on link "Scorecards Center for Teaching and Learning" at bounding box center [152, 105] width 169 height 20
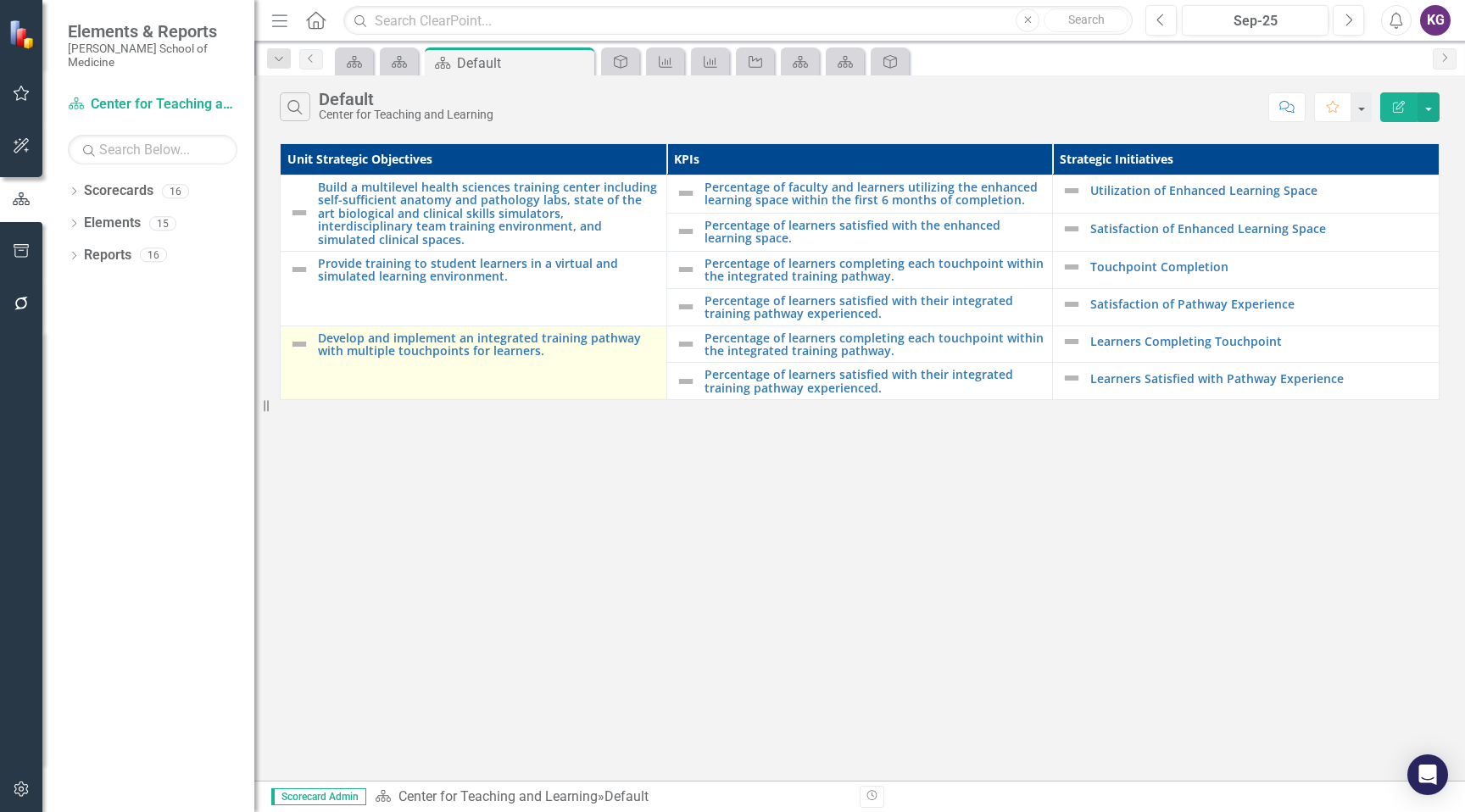
click at [544, 358] on td "Develop and implement an integrated training pathway with multiple touchpoints …" at bounding box center [474, 363] width 387 height 74
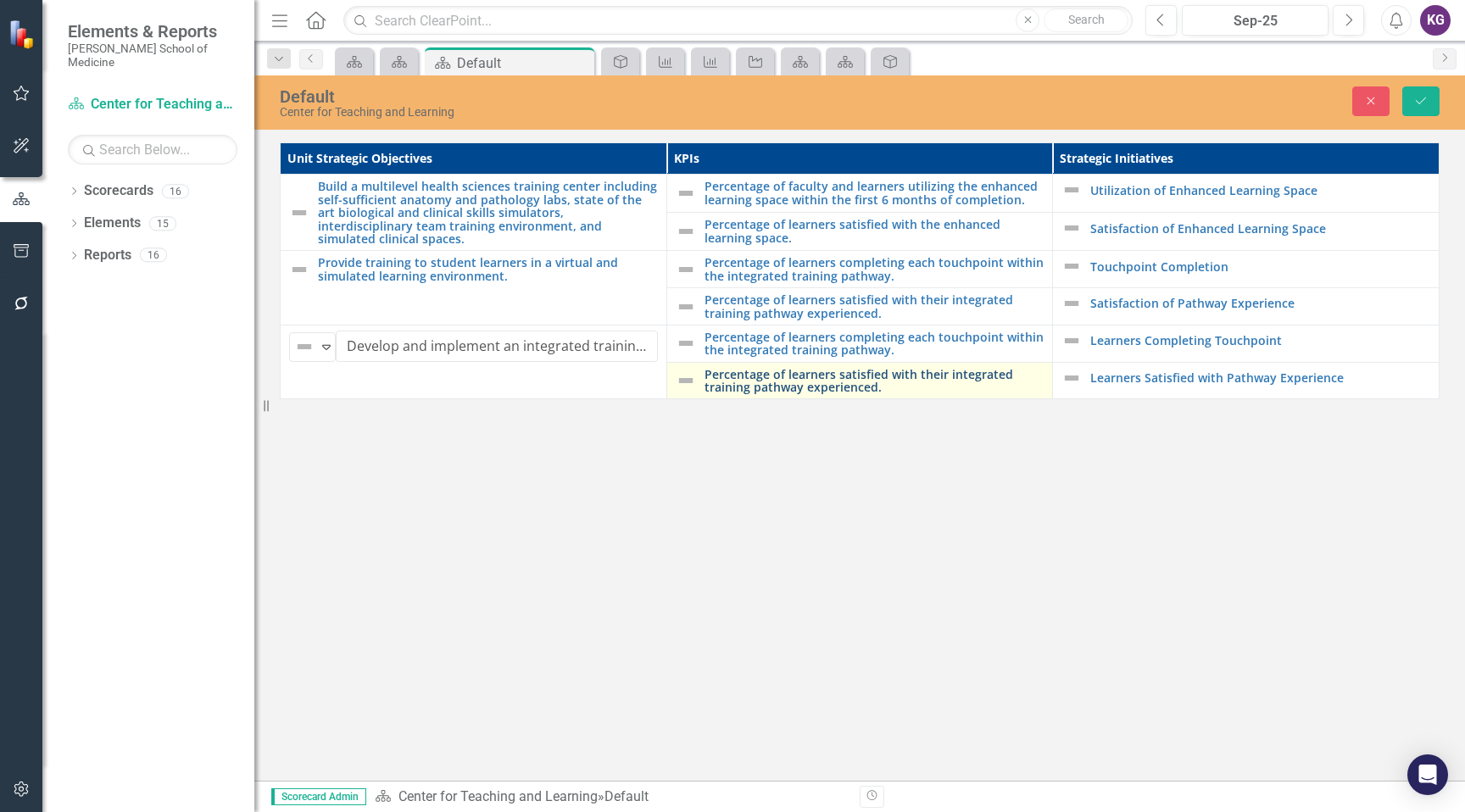
click at [971, 376] on link "Percentage of learners satisfied with their integrated training pathway experie…" at bounding box center [874, 381] width 340 height 26
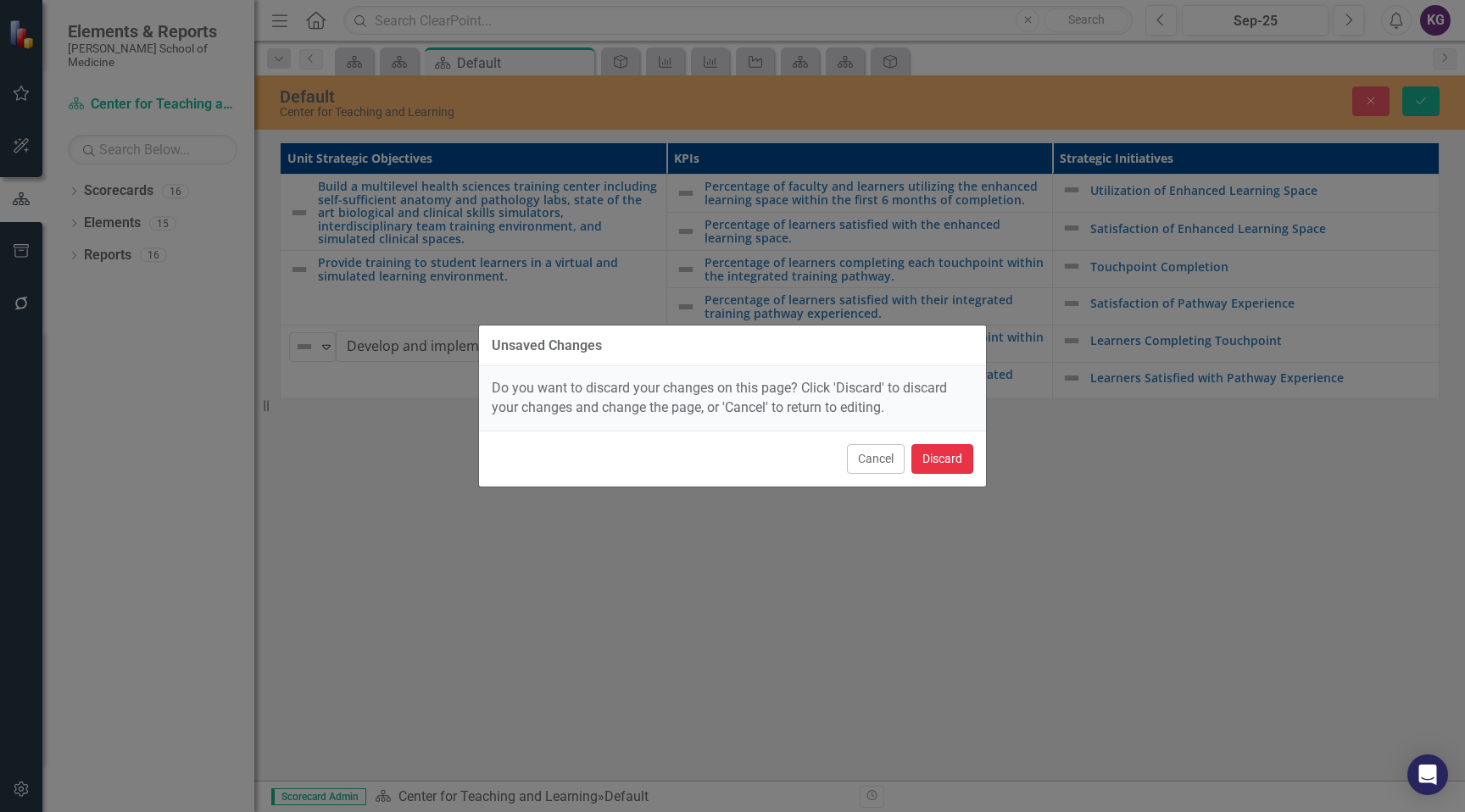
click at [924, 466] on button "Discard" at bounding box center [942, 459] width 62 height 29
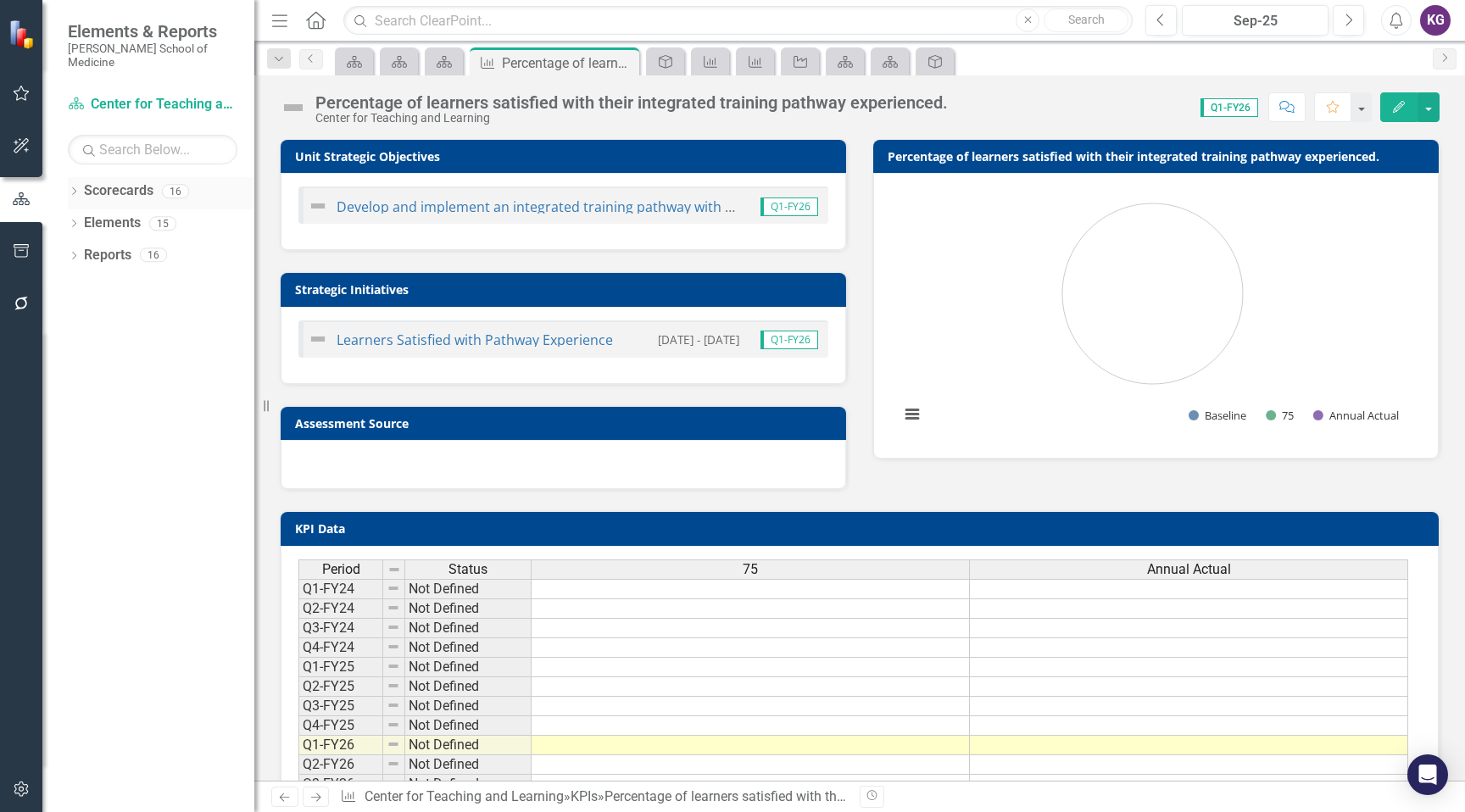
click at [97, 181] on link "Scorecards" at bounding box center [118, 191] width 69 height 20
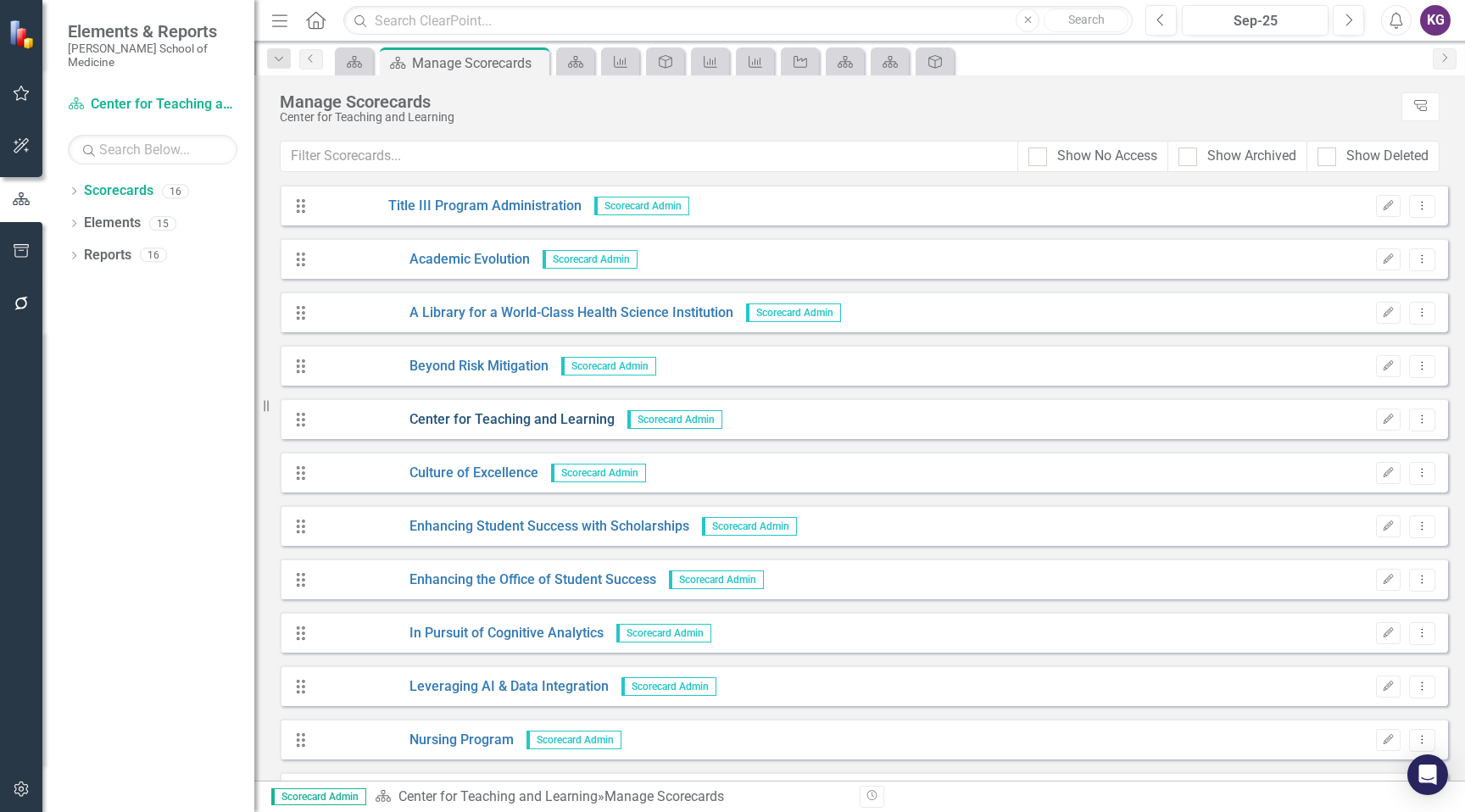
click at [526, 423] on link "Center for Teaching and Learning" at bounding box center [465, 420] width 298 height 20
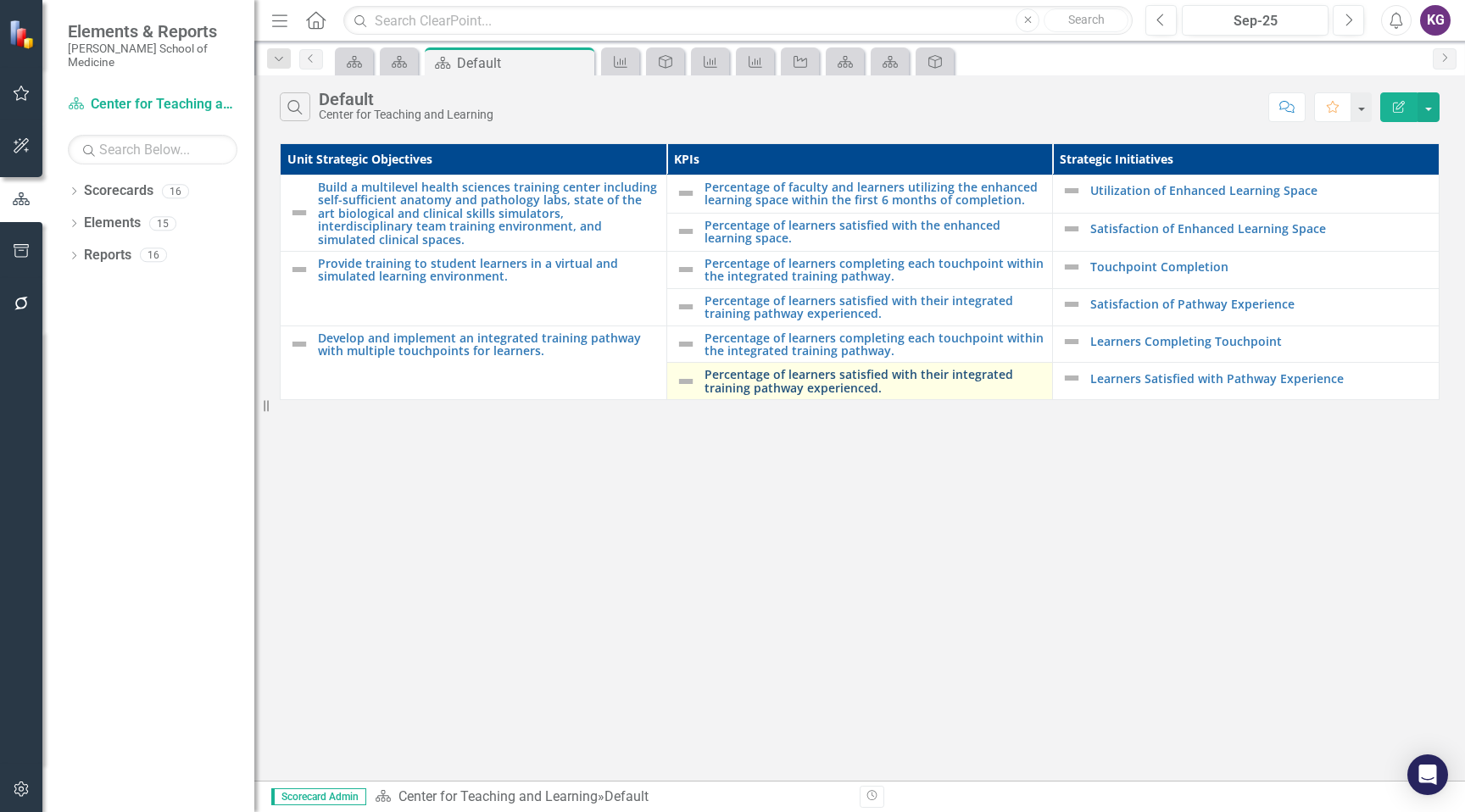
click at [806, 384] on link "Percentage of learners satisfied with their integrated training pathway experie…" at bounding box center [874, 381] width 340 height 26
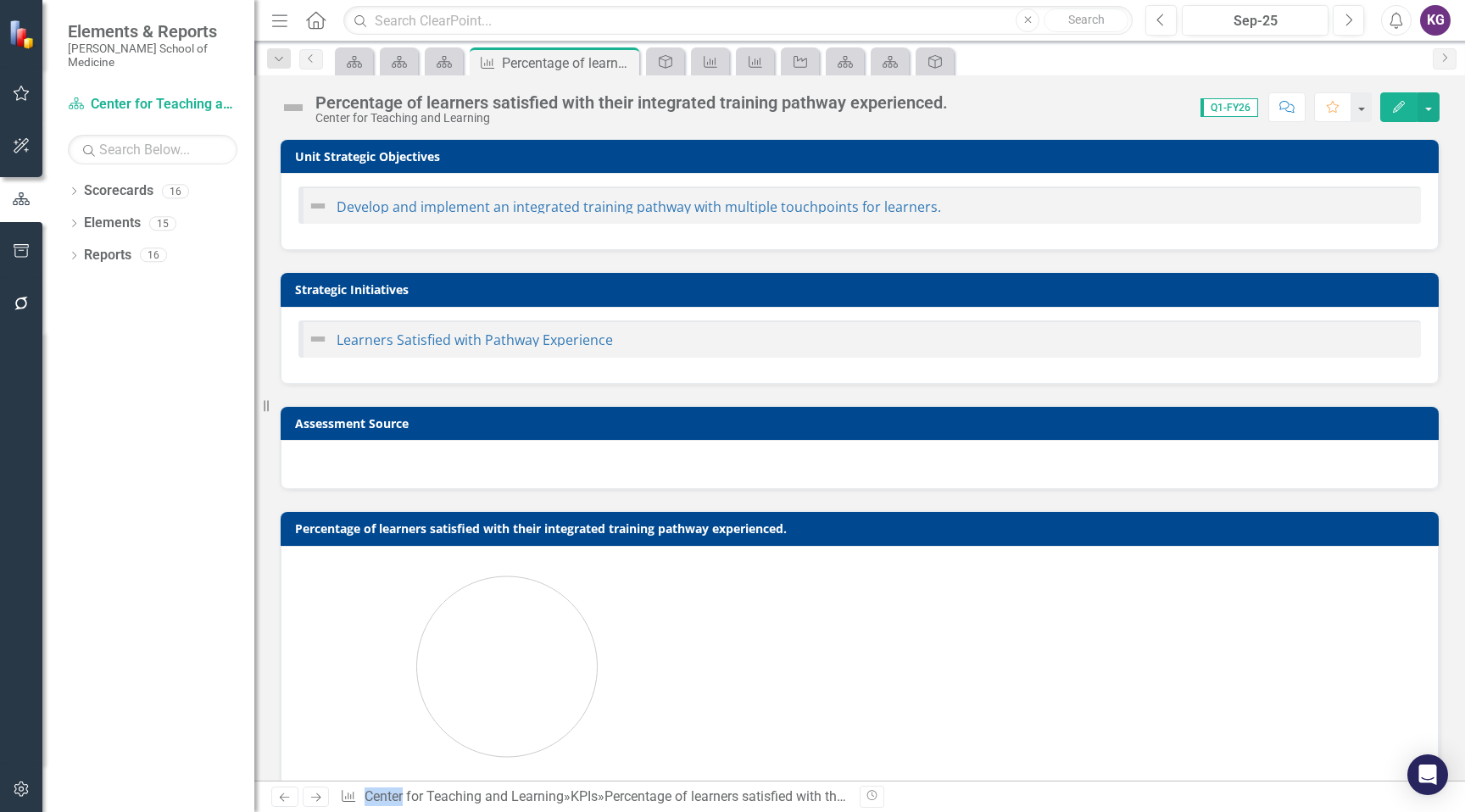
click at [806, 384] on div "Assessment Source" at bounding box center [859, 436] width 1185 height 105
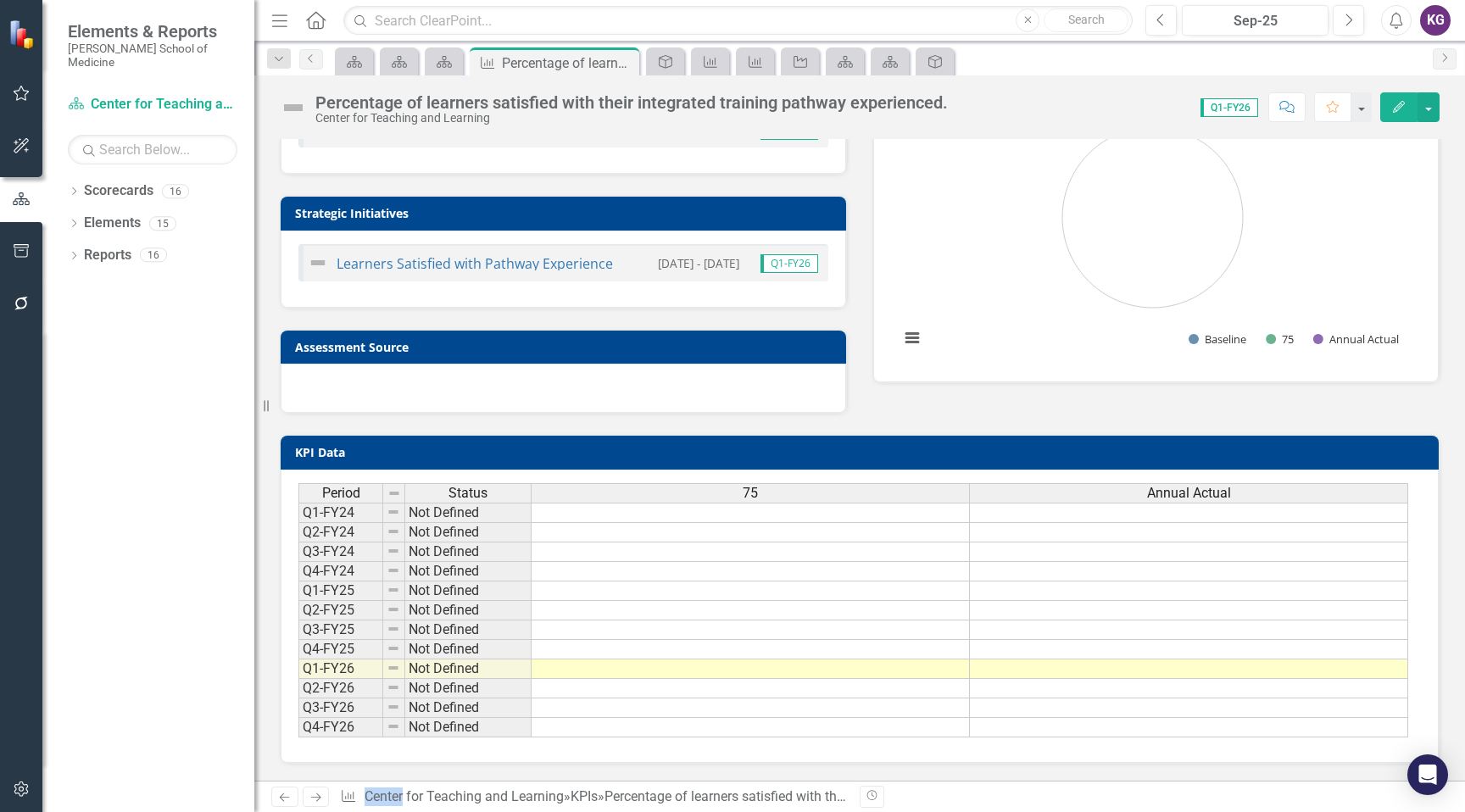
scroll to position [0, 13]
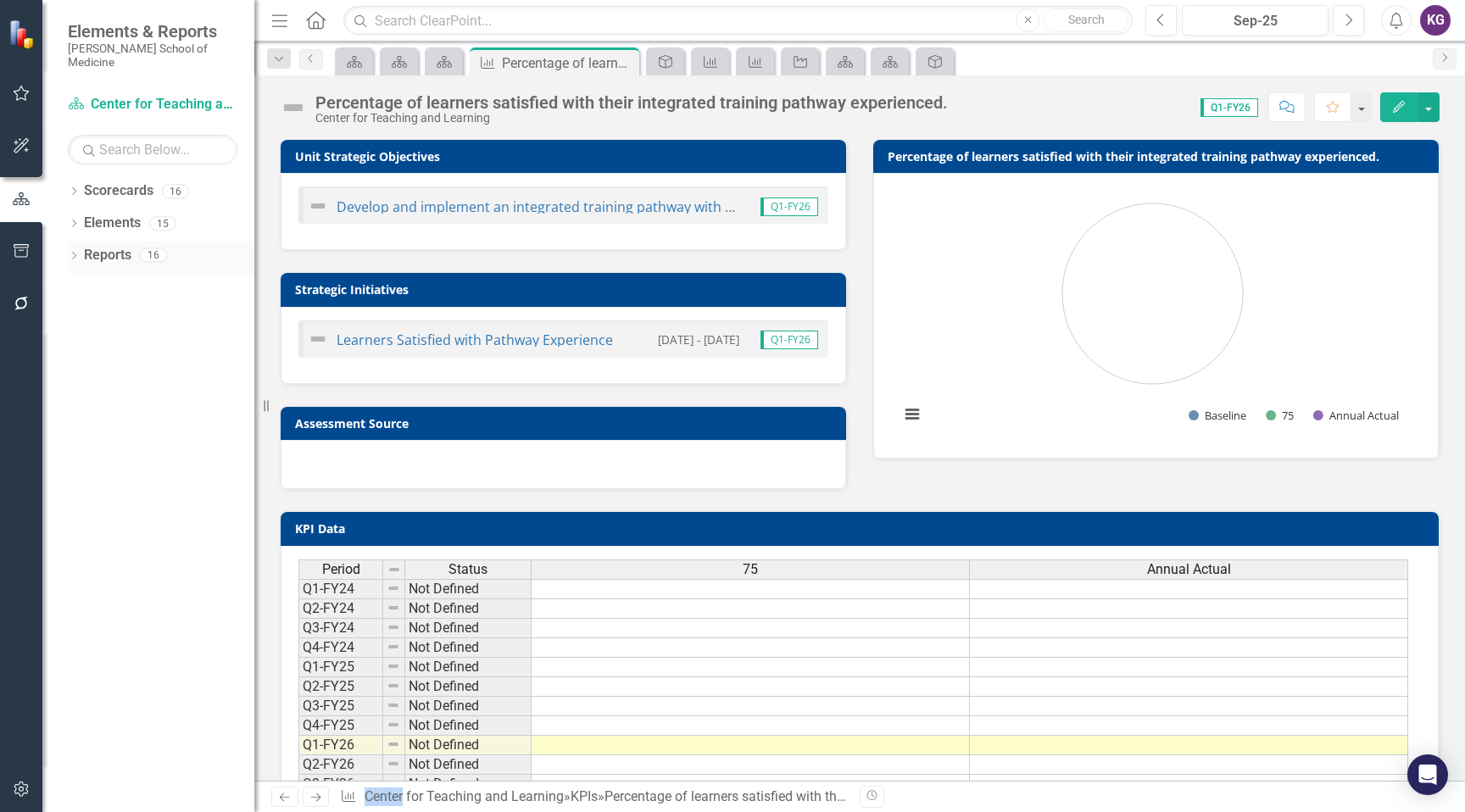
click at [114, 246] on link "Reports" at bounding box center [108, 255] width 48 height 20
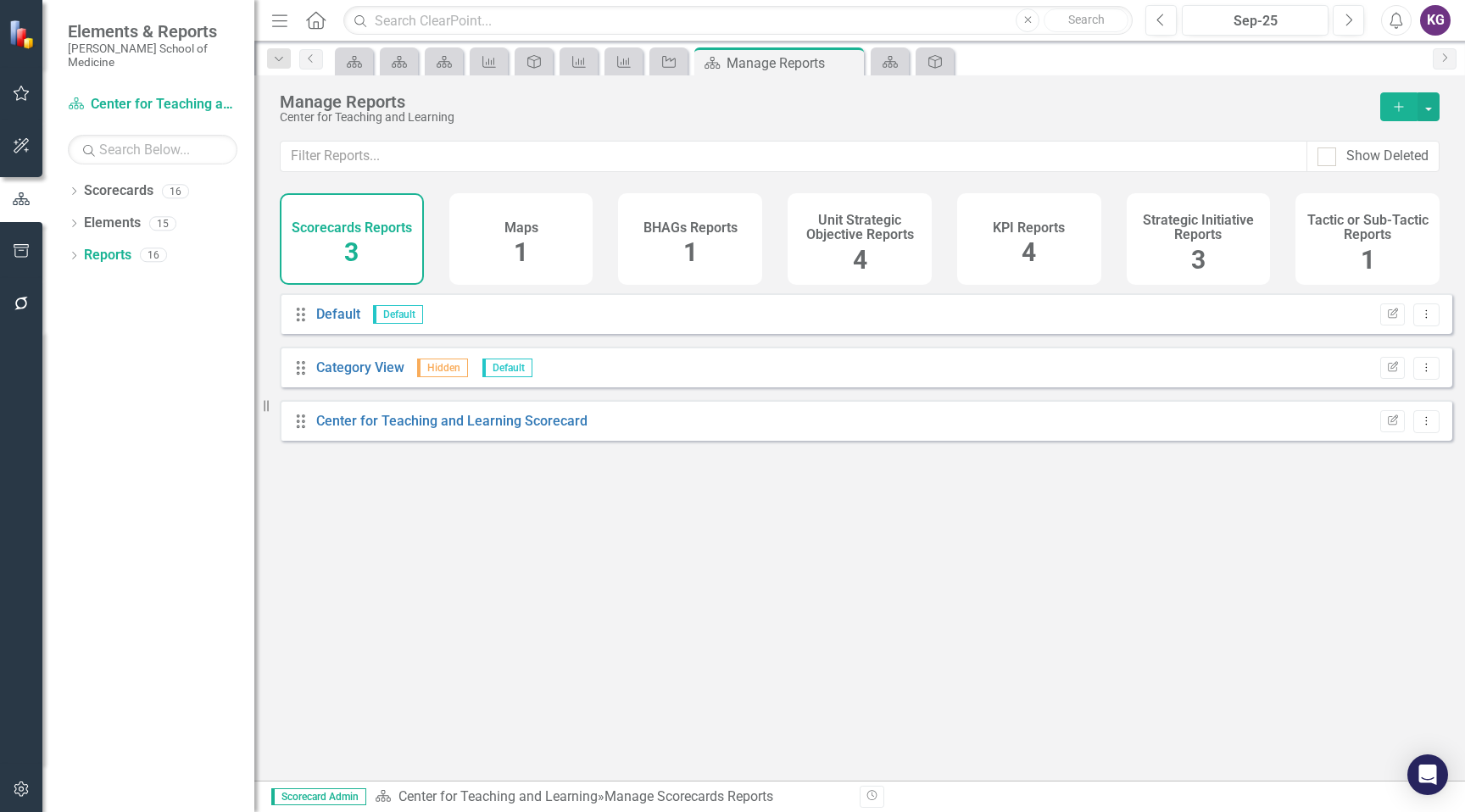
click at [319, 250] on div "Scorecards Reports 3" at bounding box center [351, 240] width 144 height 92
click at [352, 249] on span "3" at bounding box center [351, 252] width 15 height 29
click at [352, 429] on link "Center for Teaching and Learning Scorecard" at bounding box center [451, 421] width 271 height 16
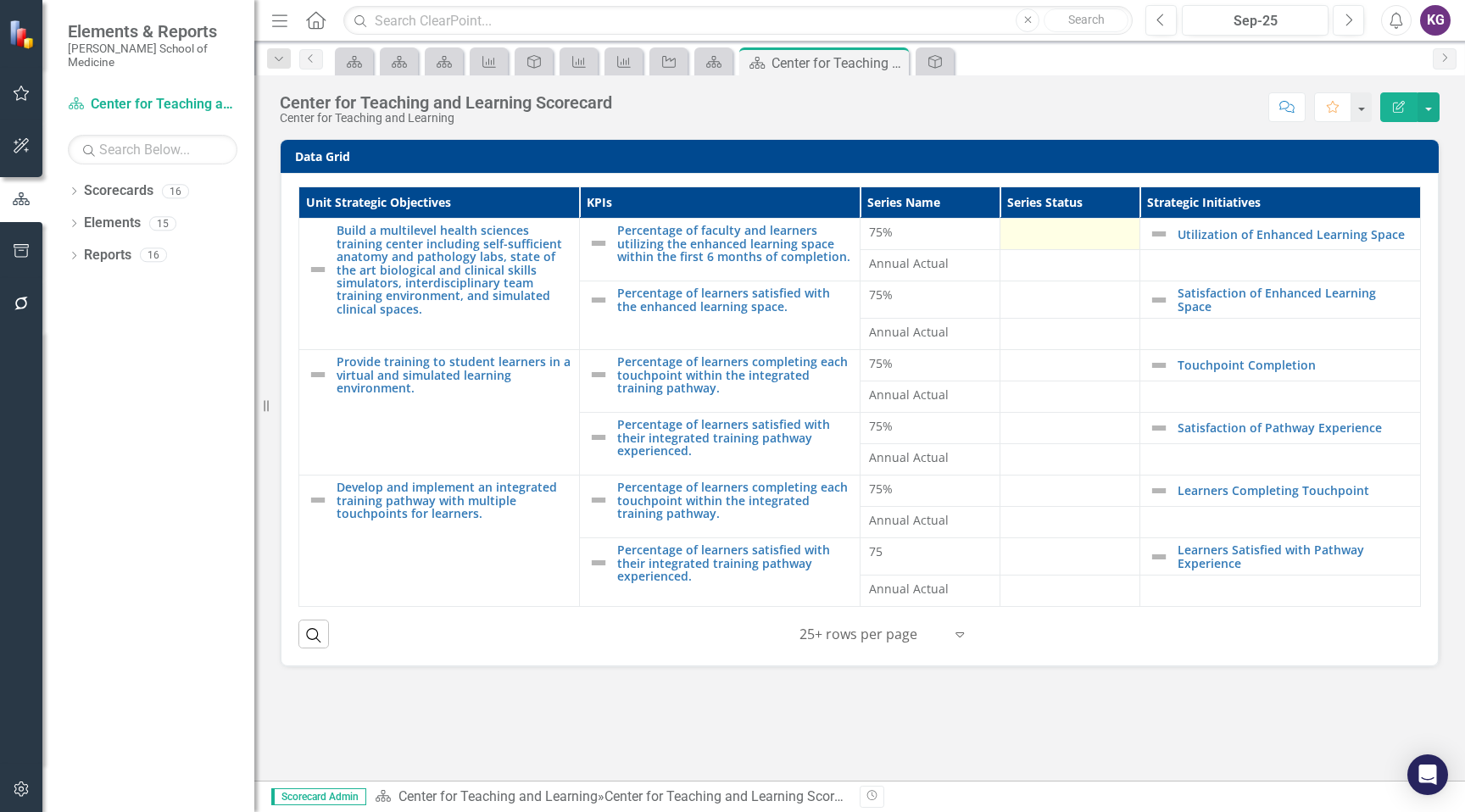
click at [1082, 238] on div at bounding box center [1070, 234] width 122 height 21
click at [961, 632] on icon at bounding box center [960, 634] width 9 height 5
click at [829, 638] on div at bounding box center [871, 634] width 144 height 23
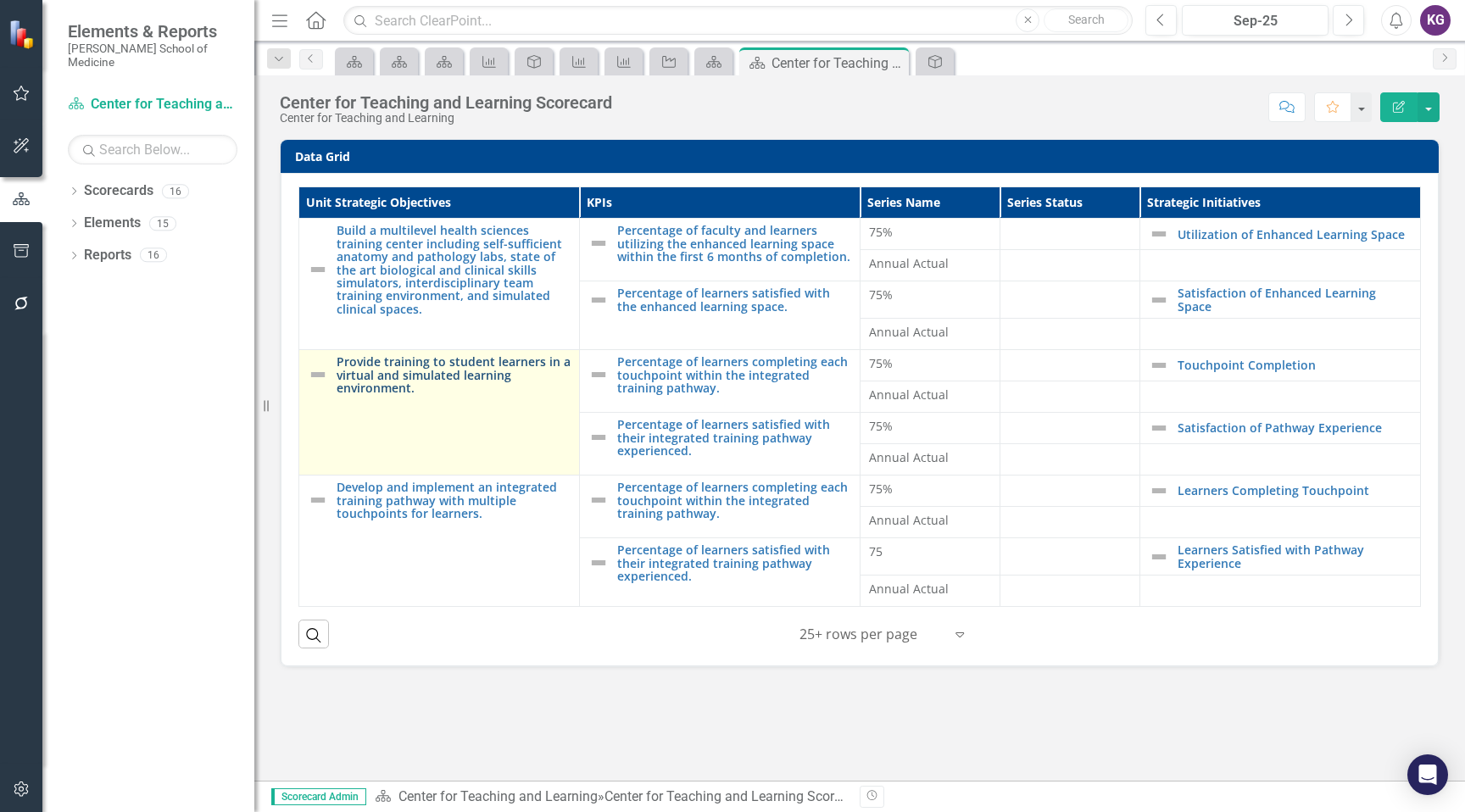
click at [454, 381] on link "Provide training to student learners in a virtual and simulated learning enviro…" at bounding box center [453, 375] width 234 height 39
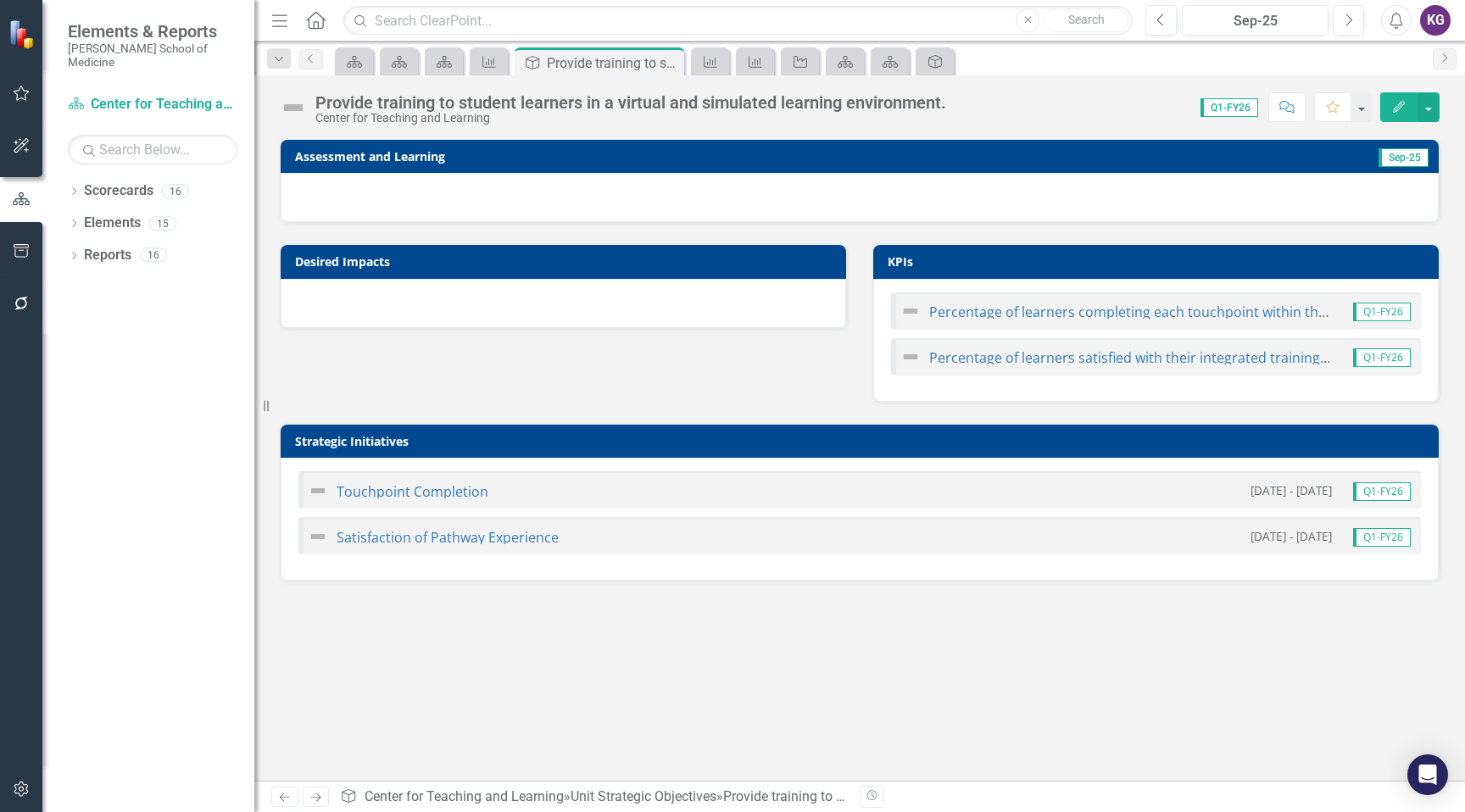
click at [710, 386] on div "Desired Impacts KPIs Percentage of learners completing each touchpoint within t…" at bounding box center [859, 312] width 1185 height 179
click at [120, 246] on link "Reports" at bounding box center [108, 255] width 48 height 20
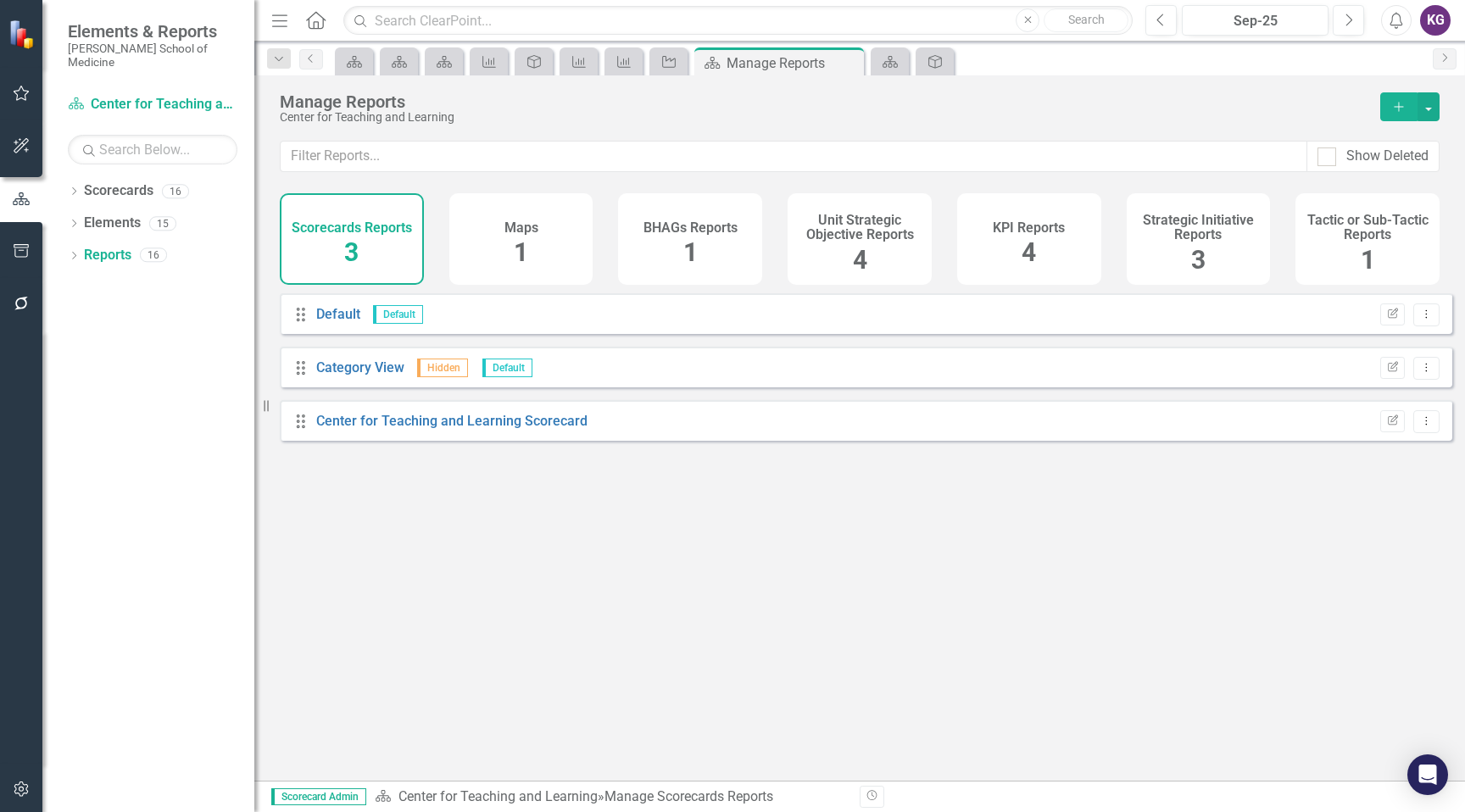
click at [349, 255] on span "3" at bounding box center [351, 252] width 15 height 29
click at [403, 244] on div "Scorecards Reports 3" at bounding box center [351, 240] width 144 height 92
click at [1210, 225] on h4 "Strategic Initiative Reports" at bounding box center [1199, 228] width 124 height 29
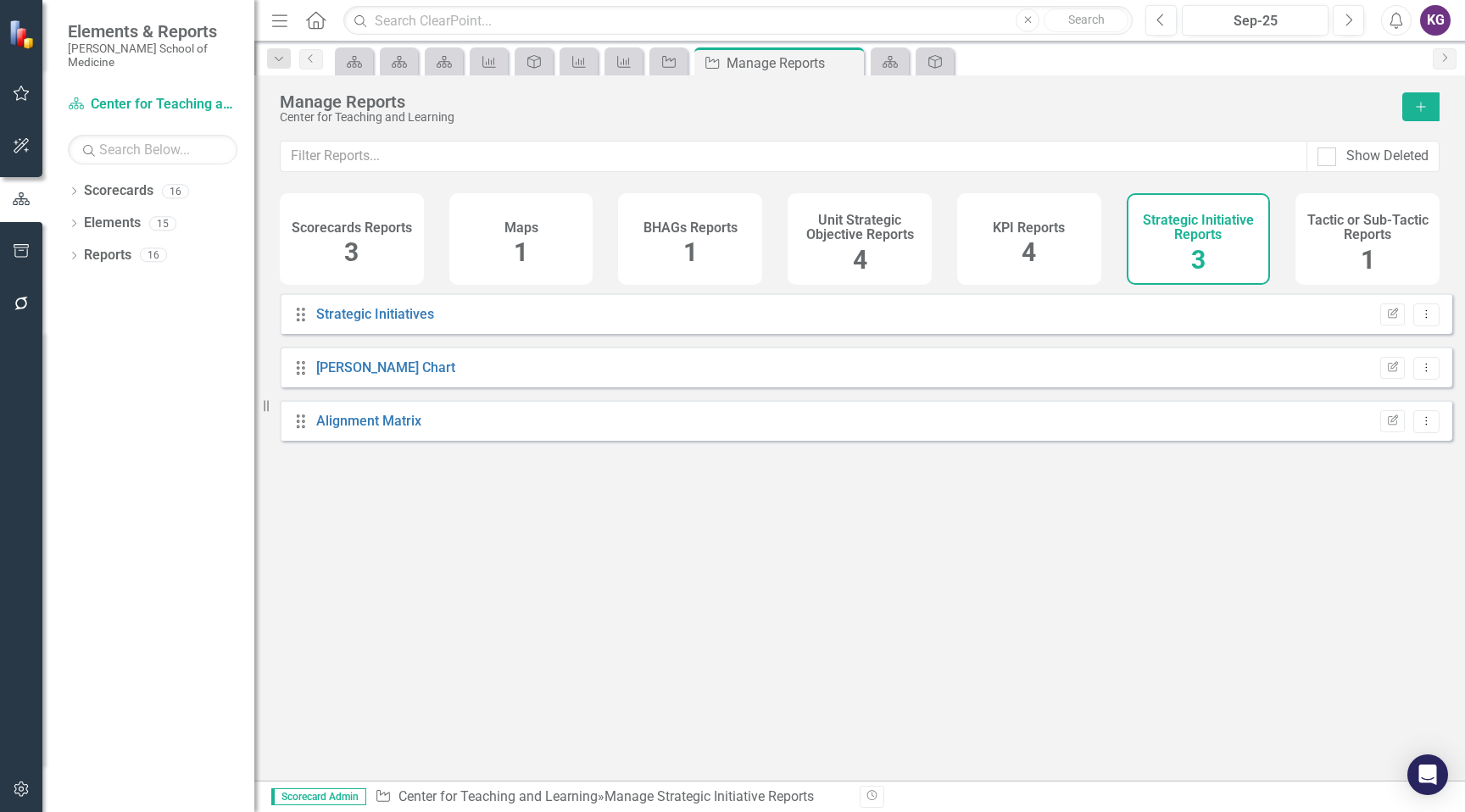
click at [1210, 225] on h4 "Strategic Initiative Reports" at bounding box center [1199, 228] width 124 height 29
click at [358, 224] on h4 "Scorecards Reports" at bounding box center [351, 228] width 120 height 16
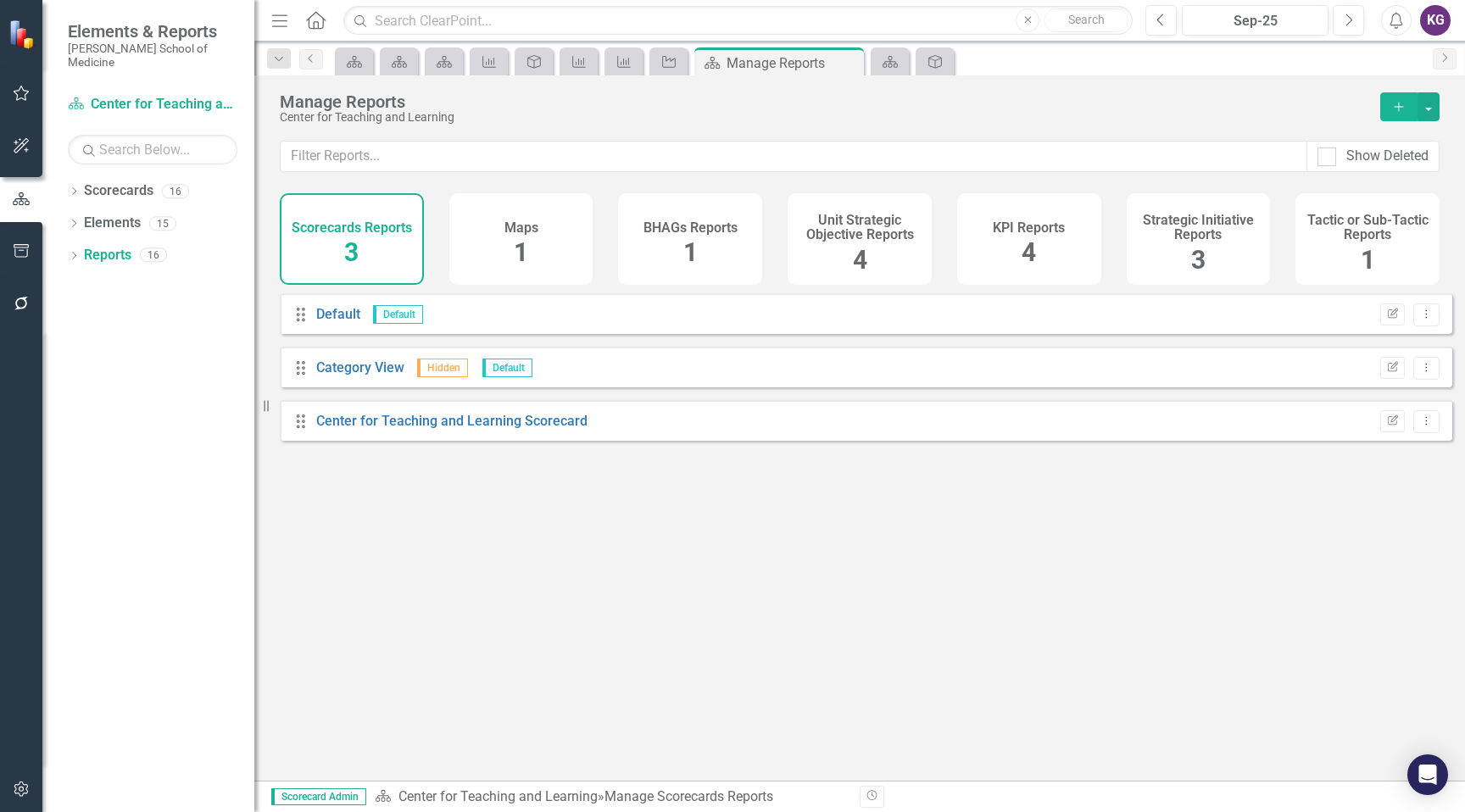
click at [358, 224] on h4 "Scorecards Reports" at bounding box center [351, 228] width 120 height 16
click at [361, 429] on link "Center for Teaching and Learning Scorecard" at bounding box center [451, 421] width 271 height 16
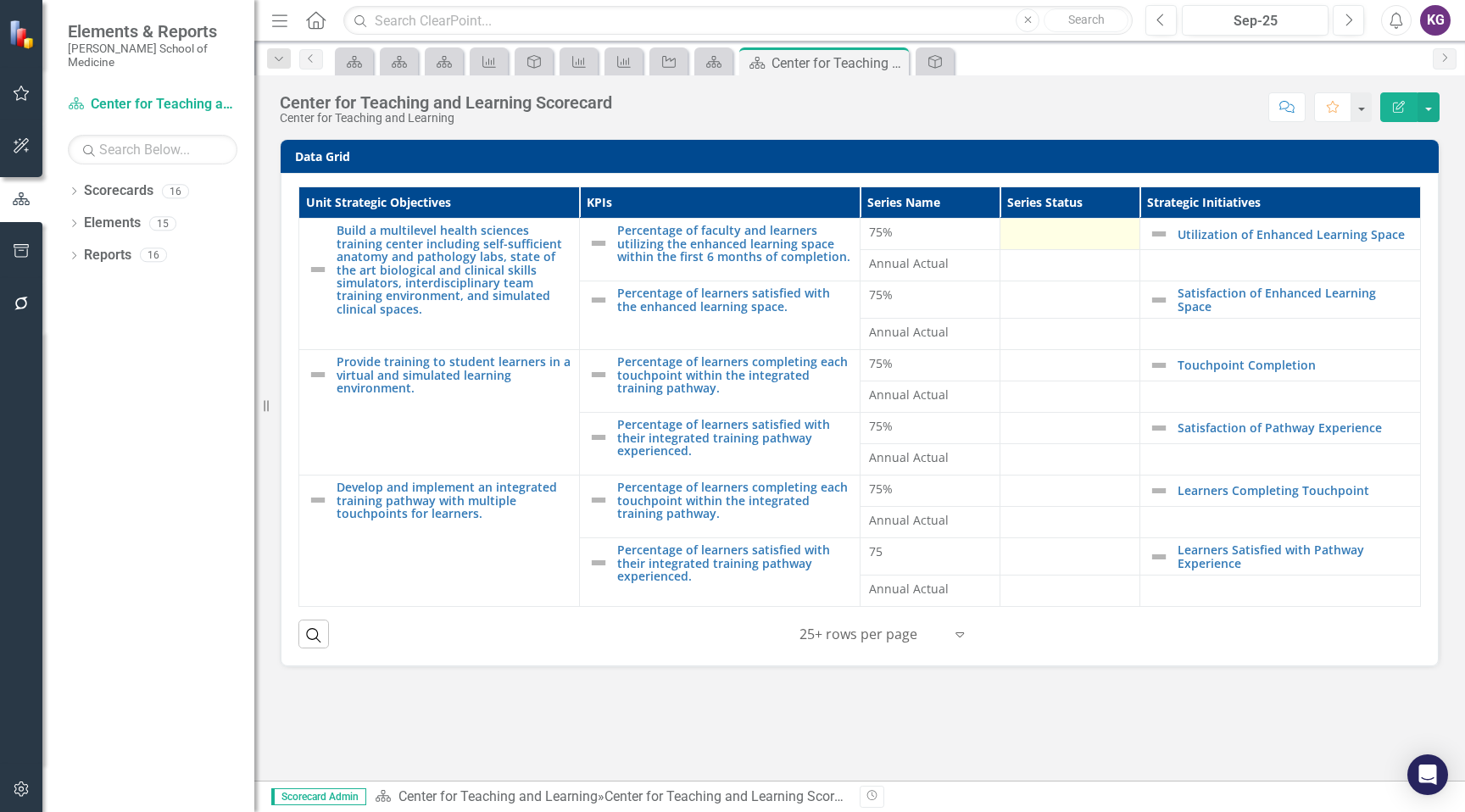
click at [1045, 224] on div at bounding box center [1070, 234] width 122 height 21
click at [1058, 199] on th "Series Status" at bounding box center [1071, 203] width 140 height 31
click at [1037, 240] on div at bounding box center [1070, 234] width 122 height 21
click at [1036, 277] on td at bounding box center [1071, 266] width 140 height 31
click at [1400, 110] on icon "Edit Report" at bounding box center [1399, 107] width 16 height 12
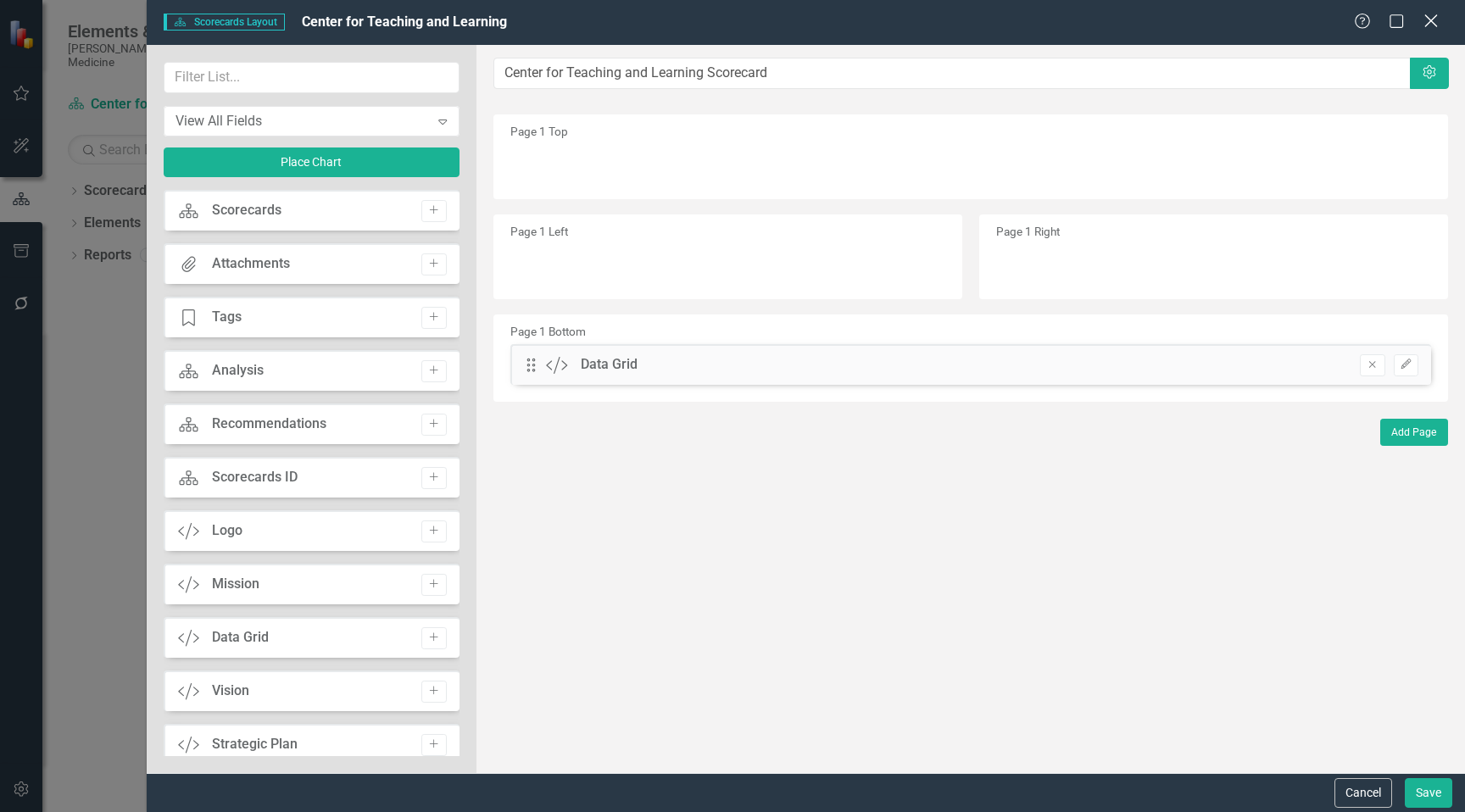
click at [1434, 23] on icon "Close" at bounding box center [1431, 21] width 22 height 16
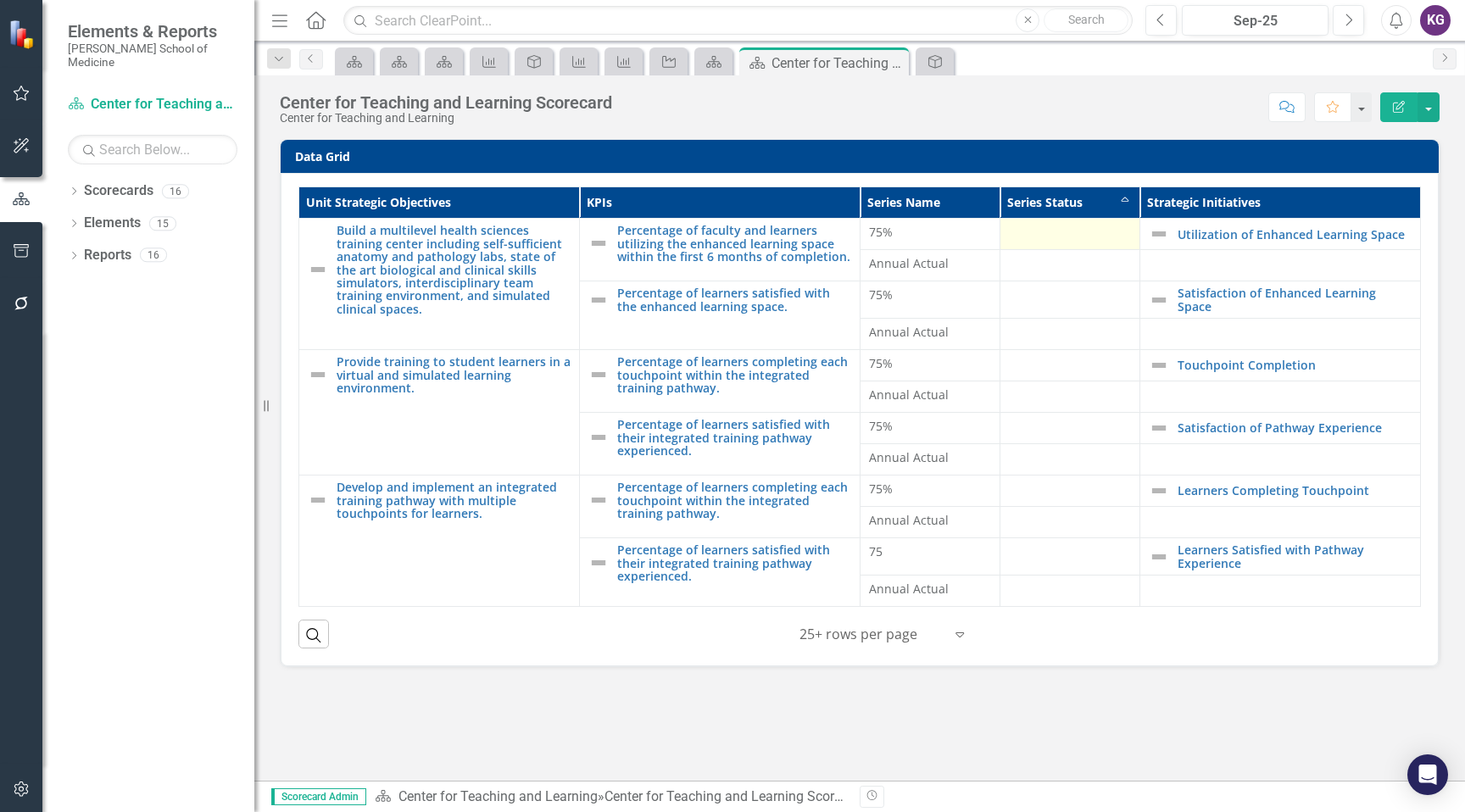
click at [1075, 232] on div at bounding box center [1070, 234] width 122 height 21
click at [1014, 295] on div at bounding box center [1070, 296] width 122 height 21
click at [156, 95] on link "Scorecards Center for Teaching and Learning" at bounding box center [152, 105] width 169 height 20
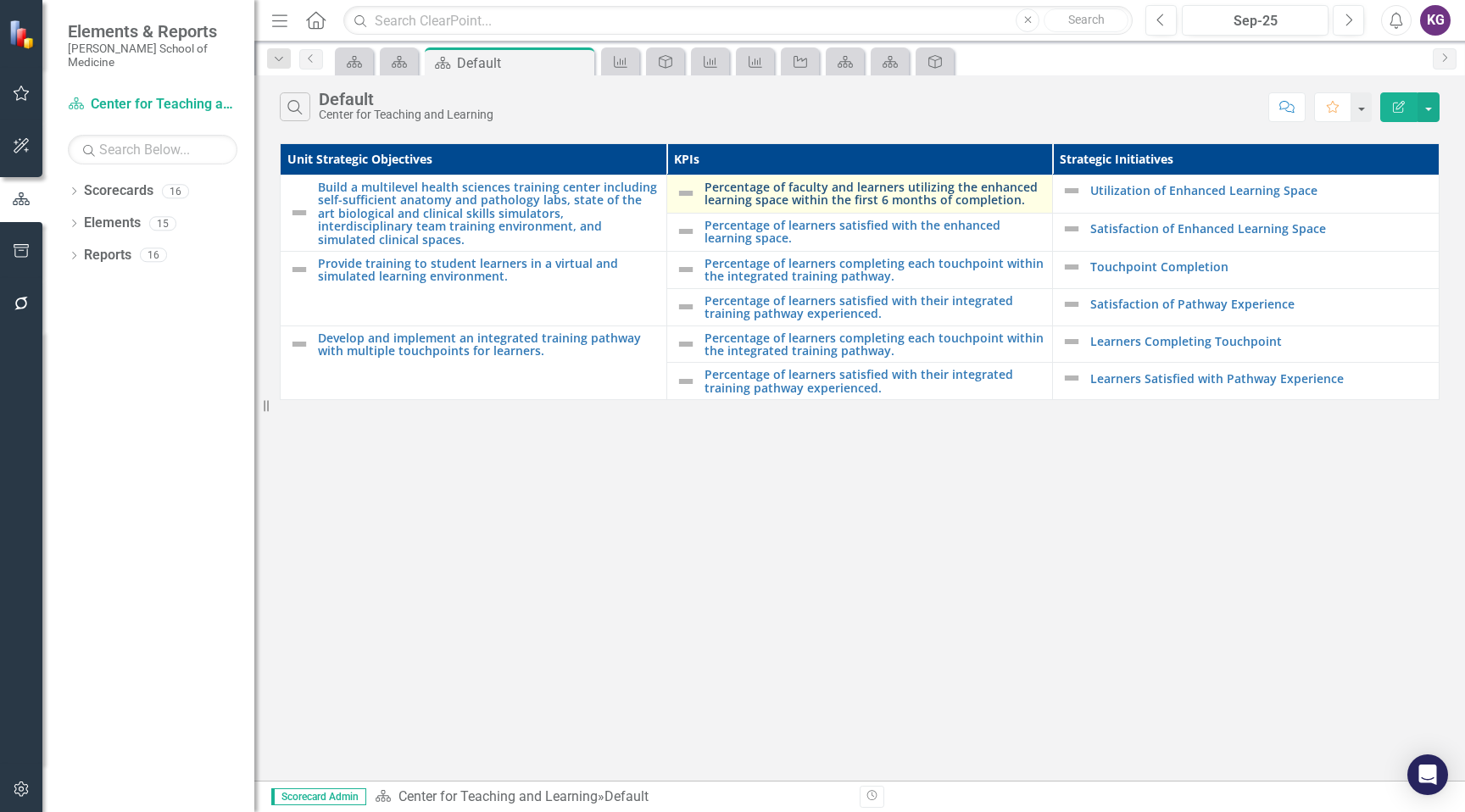
click at [791, 200] on link "Percentage of faculty and learners utilizing the enhanced learning space within…" at bounding box center [874, 194] width 340 height 26
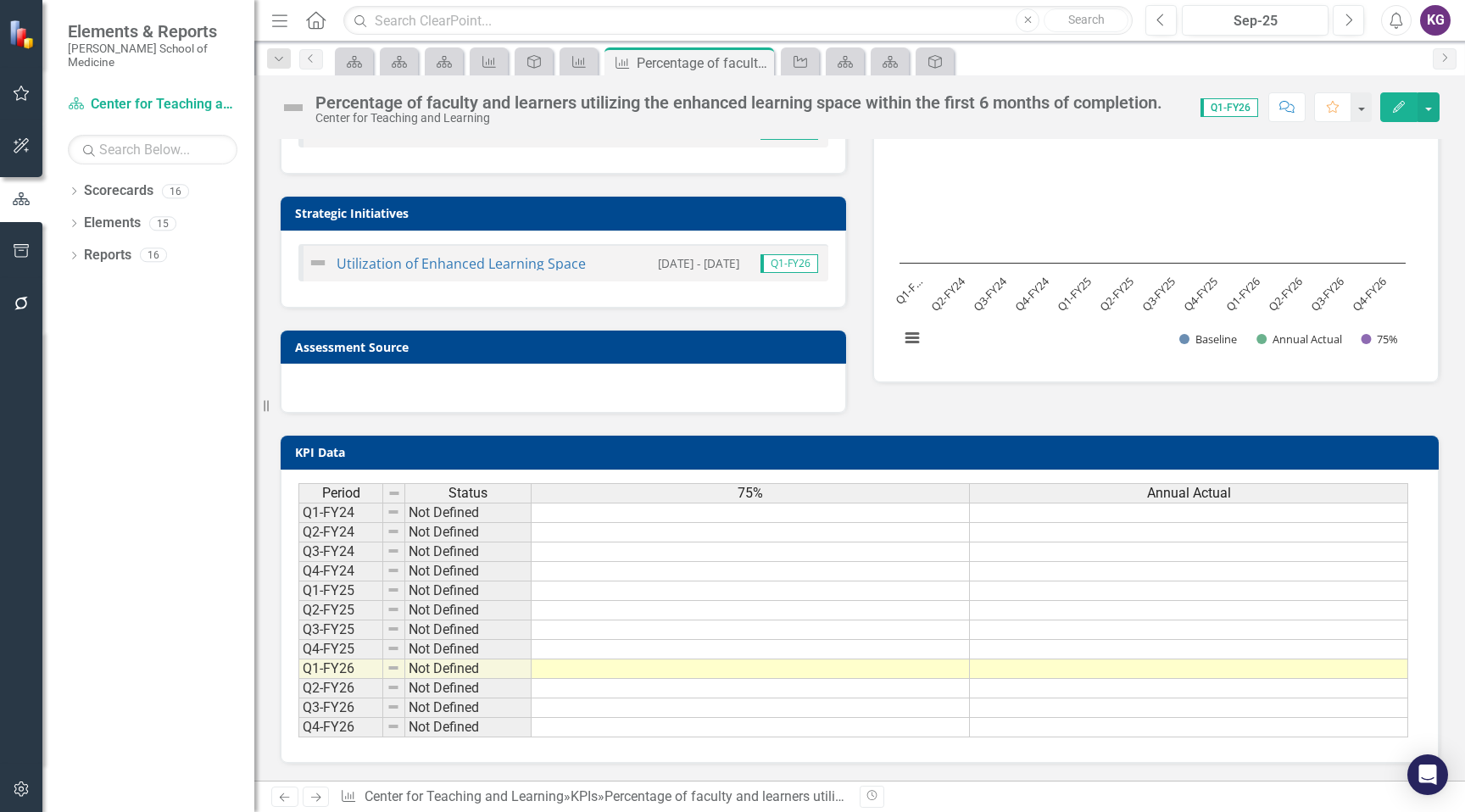
scroll to position [88, 0]
click at [600, 661] on td at bounding box center [751, 669] width 438 height 20
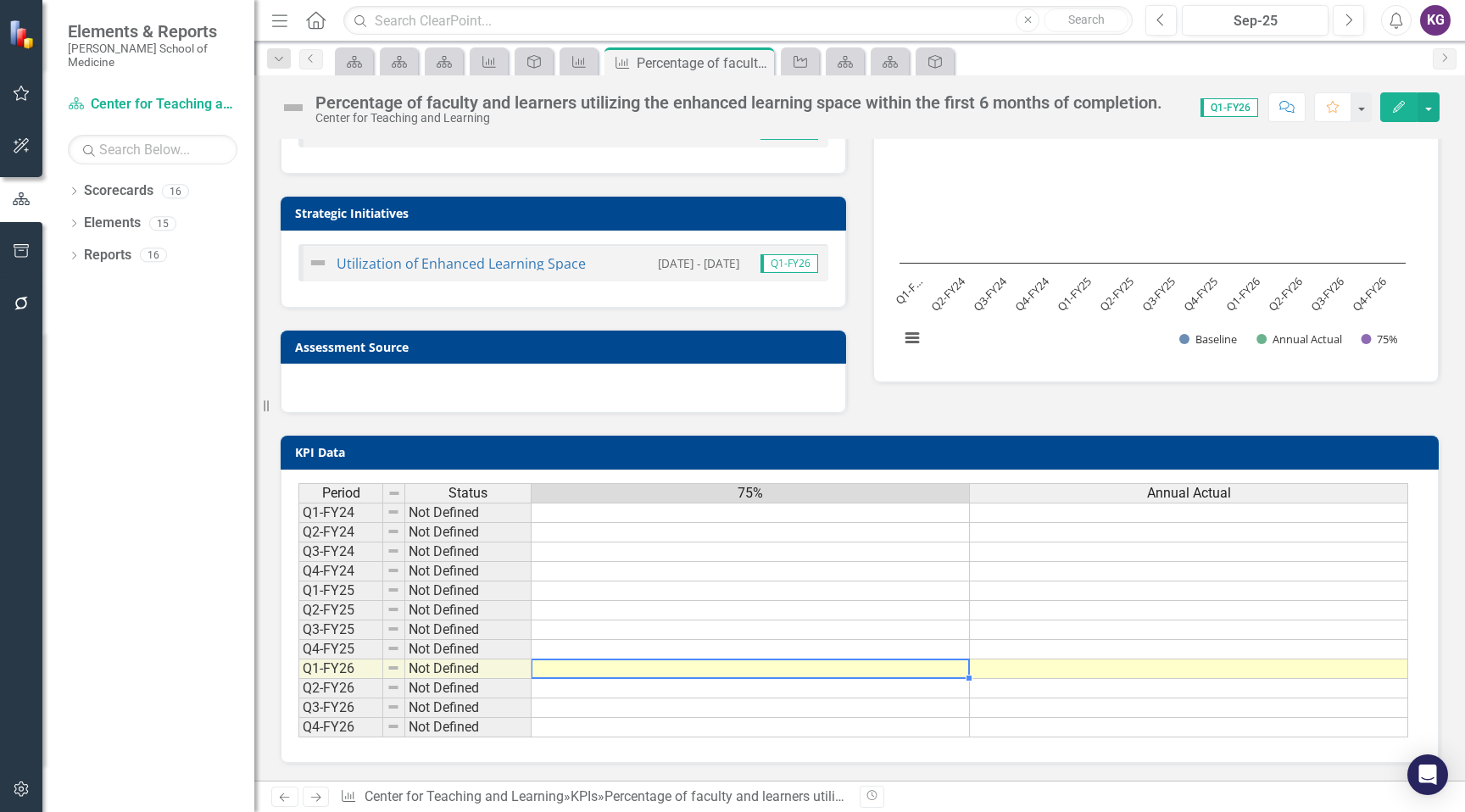
click at [600, 661] on td at bounding box center [751, 669] width 438 height 20
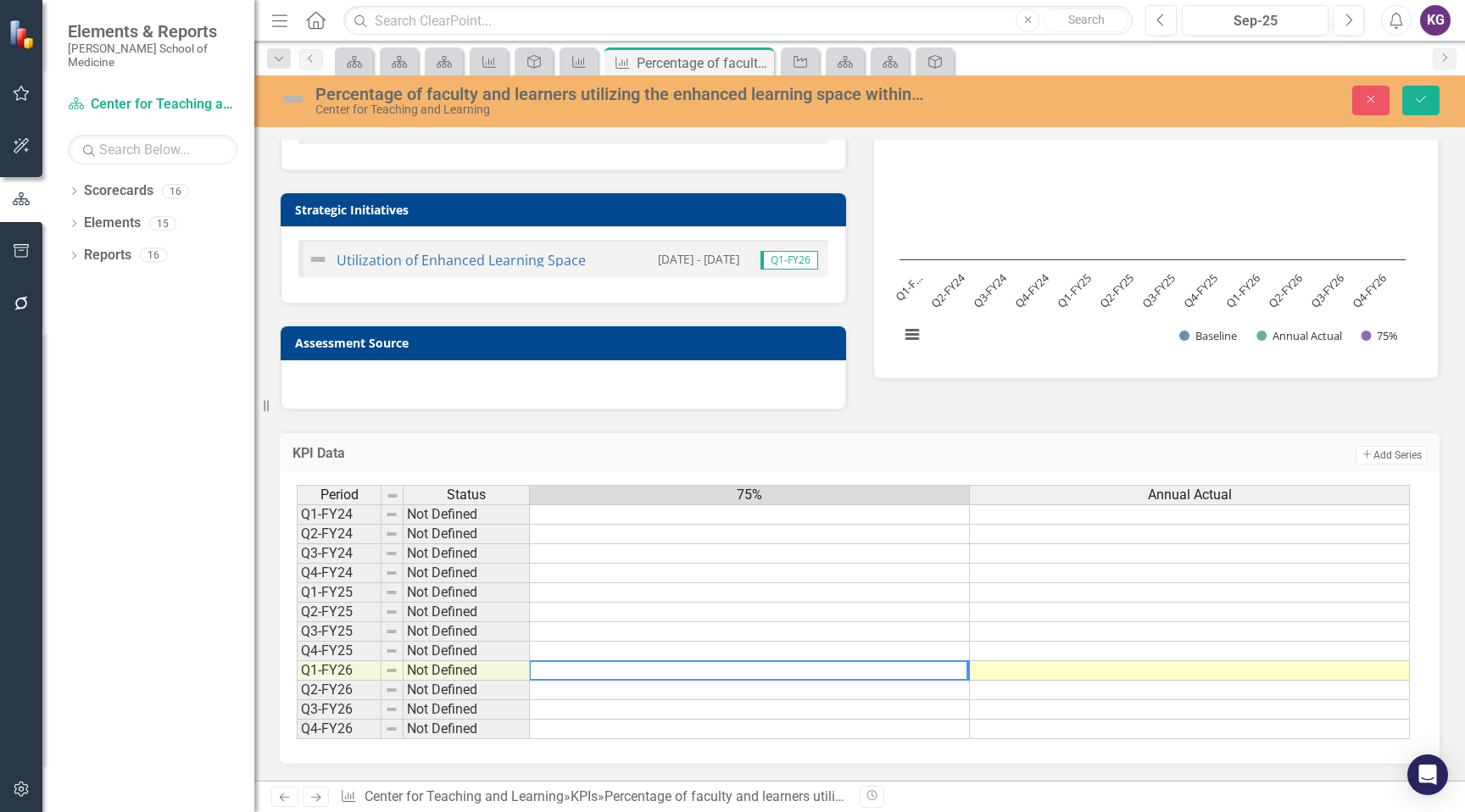
click at [488, 413] on div "KPI Data Add Add Series Period Status 75% Annual Actual Q1-FY24 Not Defined Q2-…" at bounding box center [859, 587] width 1185 height 354
